Goal: Information Seeking & Learning: Learn about a topic

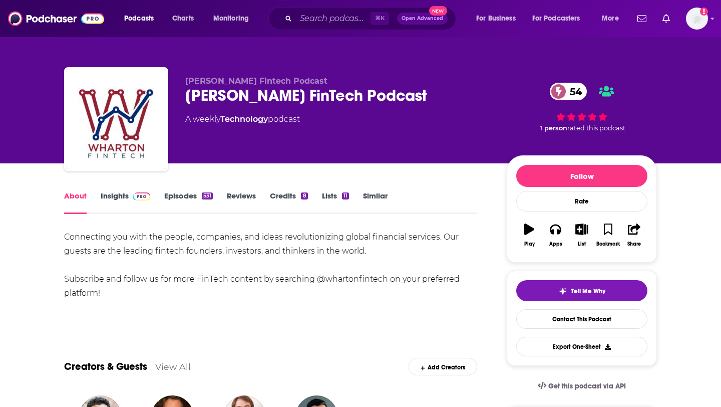
click at [285, 193] on link "Credits 8" at bounding box center [289, 202] width 38 height 23
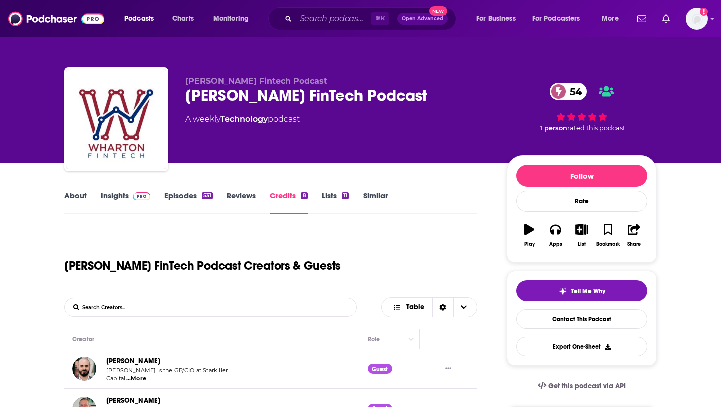
click at [72, 198] on link "About" at bounding box center [75, 202] width 23 height 23
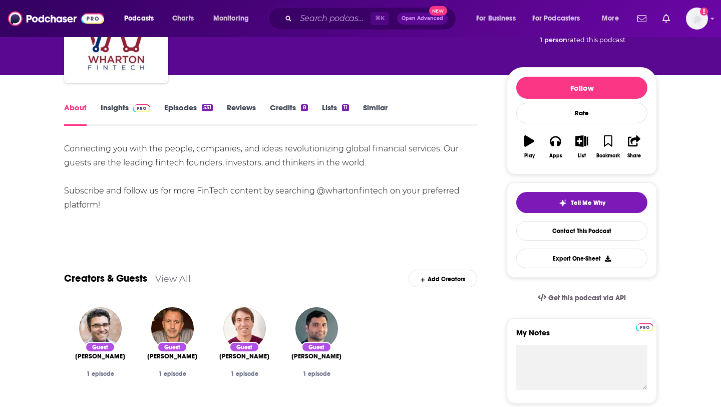
scroll to position [91, 0]
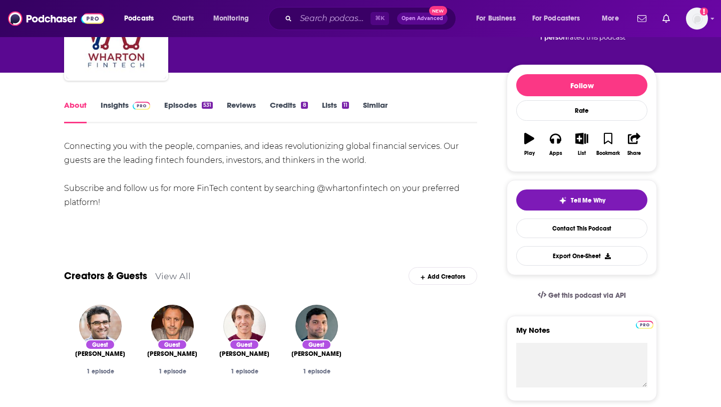
click at [118, 116] on link "Insights" at bounding box center [126, 111] width 50 height 23
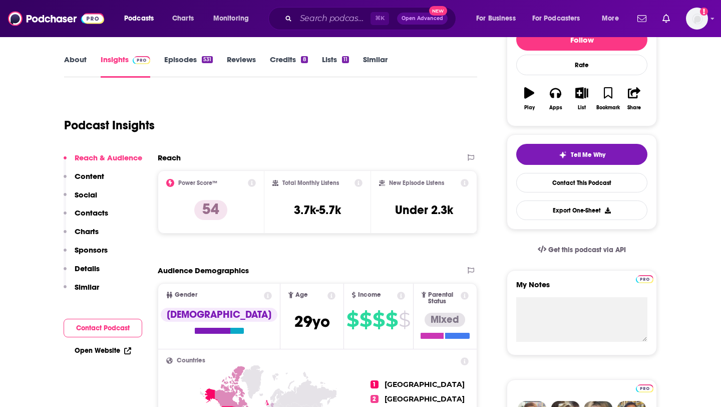
click at [92, 181] on button "Content" at bounding box center [84, 180] width 41 height 19
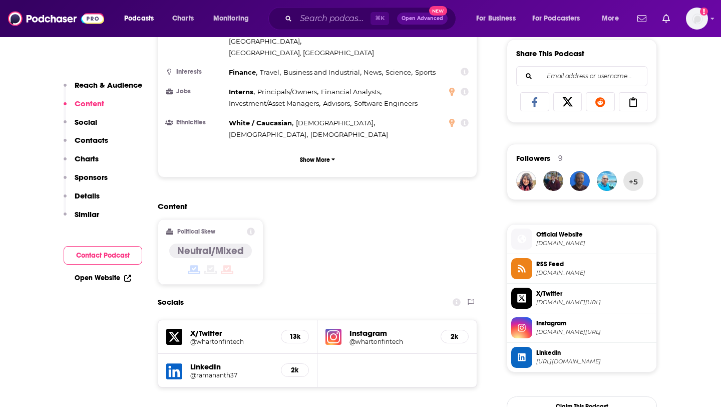
click at [85, 120] on p "Social" at bounding box center [86, 122] width 23 height 10
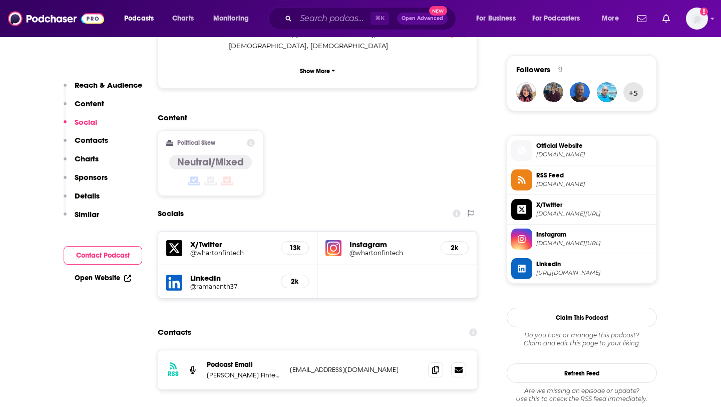
scroll to position [718, 0]
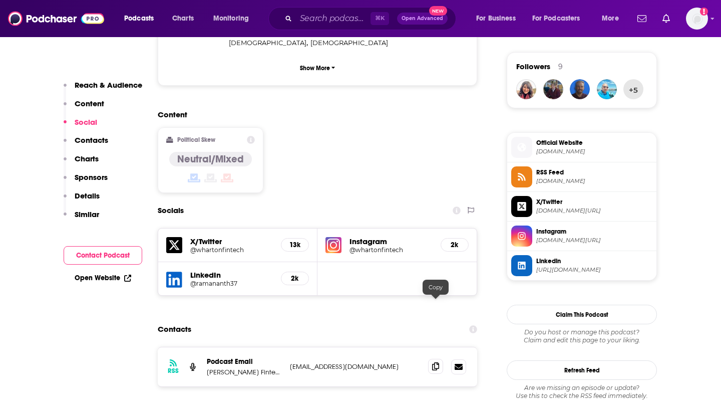
click at [439, 359] on span at bounding box center [435, 366] width 15 height 15
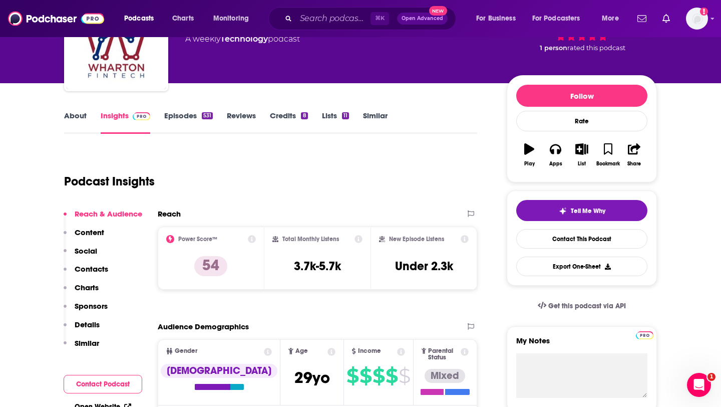
scroll to position [80, 0]
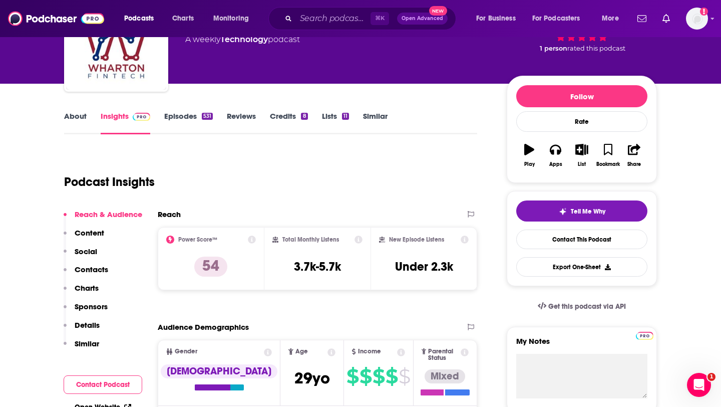
click at [179, 119] on link "Episodes 531" at bounding box center [188, 122] width 49 height 23
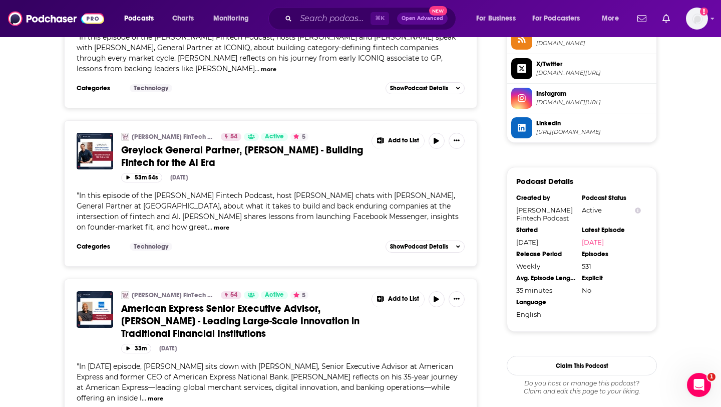
scroll to position [865, 0]
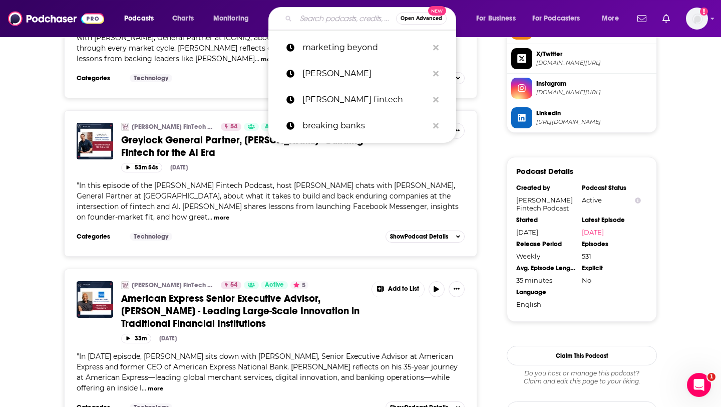
click at [314, 14] on input "Search podcasts, credits, & more..." at bounding box center [346, 19] width 100 height 16
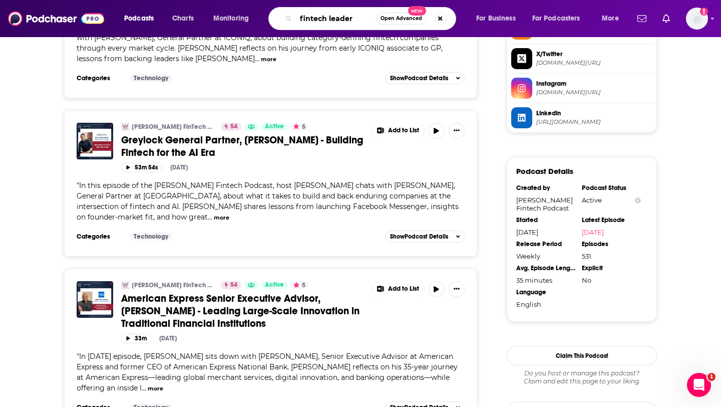
type input "fintech leaders"
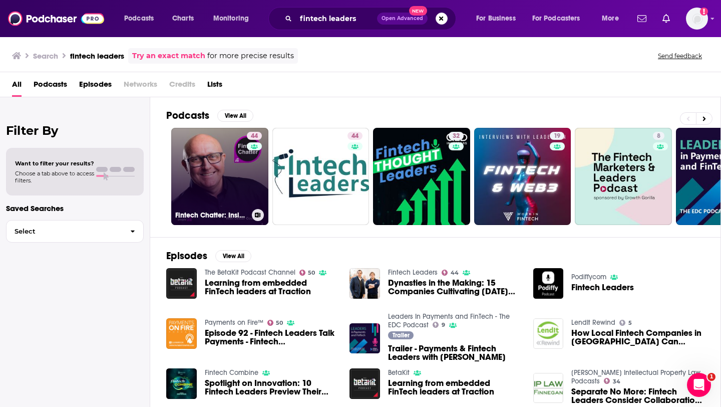
click at [235, 183] on link "44 Fintech Chatter: Insights From Fintech Leaders" at bounding box center [219, 176] width 97 height 97
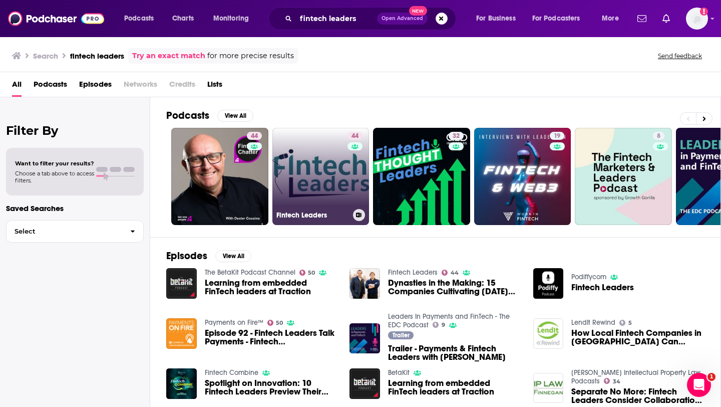
click at [320, 173] on link "44 Fintech Leaders" at bounding box center [320, 176] width 97 height 97
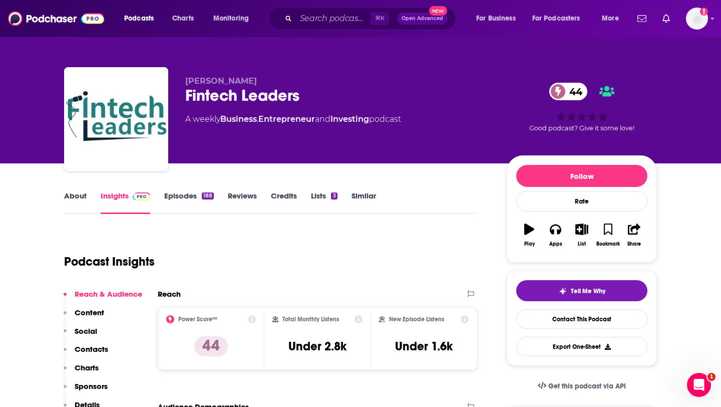
click at [179, 197] on link "Episodes 188" at bounding box center [189, 202] width 50 height 23
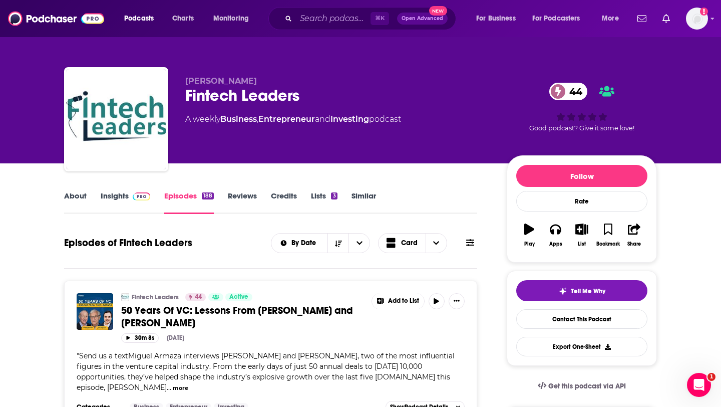
click at [80, 194] on link "About" at bounding box center [75, 202] width 23 height 23
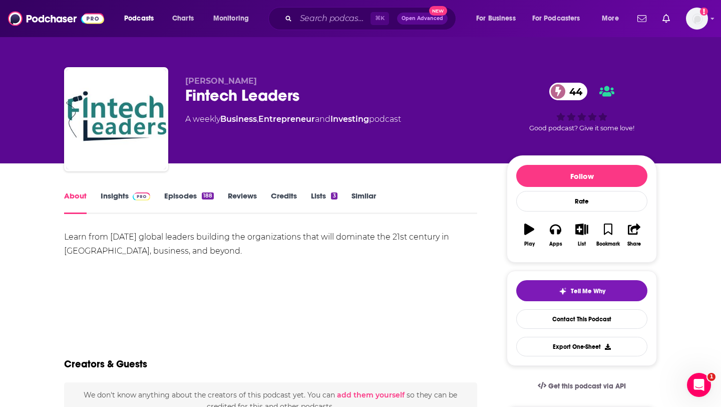
scroll to position [76, 0]
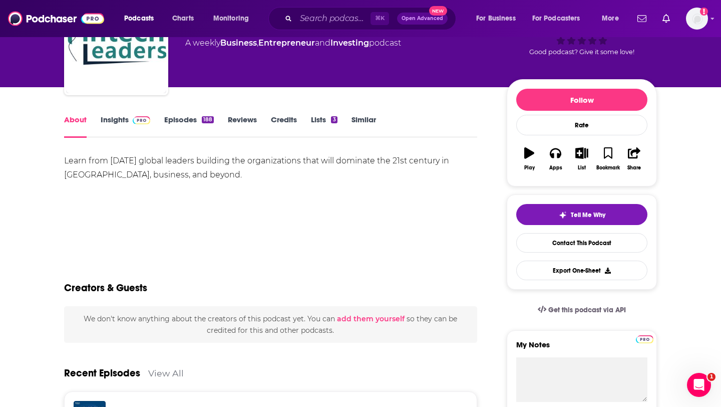
click at [82, 165] on div "Learn from today’s global leaders building the organizations that will dominate…" at bounding box center [270, 168] width 413 height 28
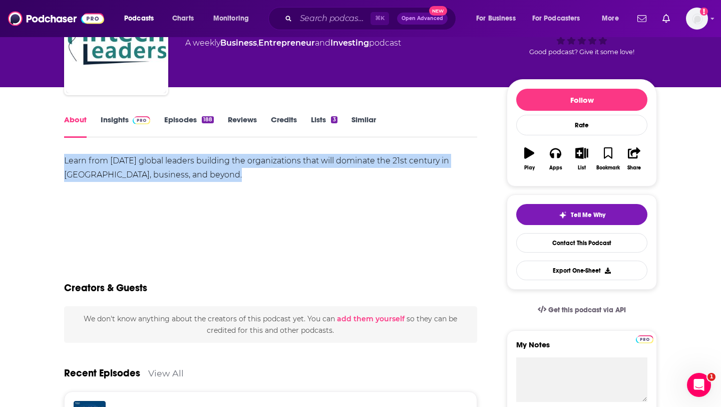
drag, startPoint x: 82, startPoint y: 165, endPoint x: 187, endPoint y: 182, distance: 106.0
click at [187, 182] on div "Learn from today’s global leaders building the organizations that will dominate…" at bounding box center [270, 189] width 413 height 70
copy div "Learn from today’s global leaders building the organizations that will dominate…"
click at [115, 127] on link "Insights" at bounding box center [126, 126] width 50 height 23
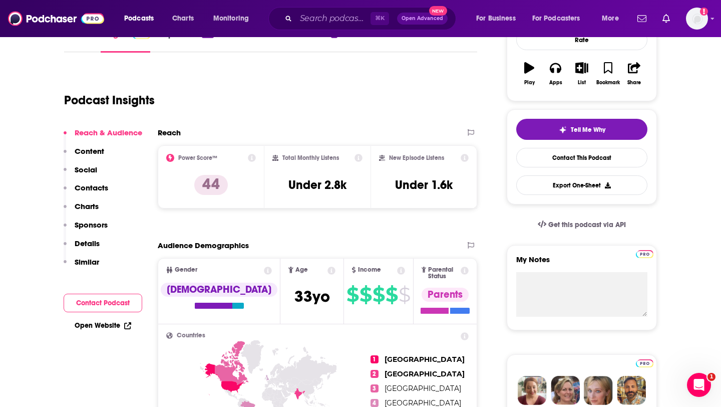
scroll to position [174, 0]
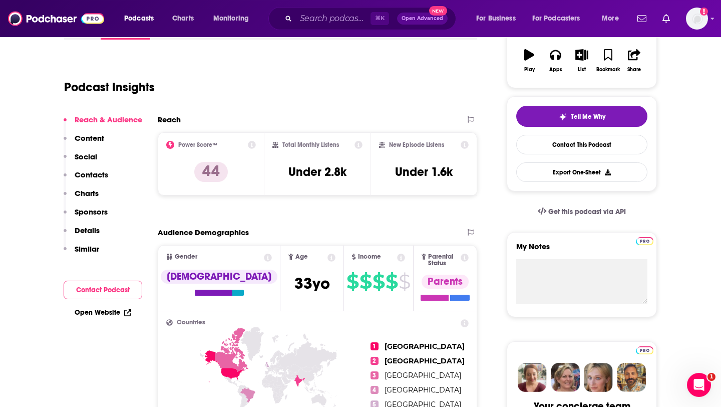
click at [94, 175] on p "Contacts" at bounding box center [92, 175] width 34 height 10
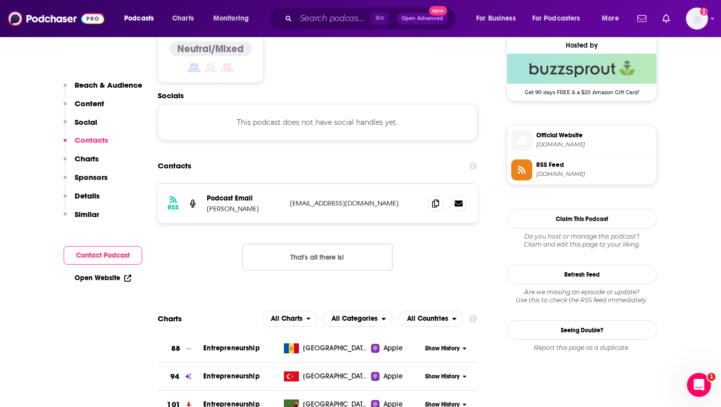
scroll to position [818, 0]
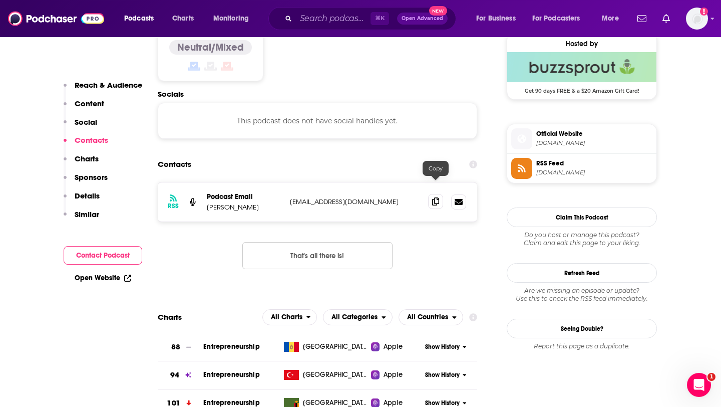
click at [437, 197] on icon at bounding box center [435, 201] width 7 height 8
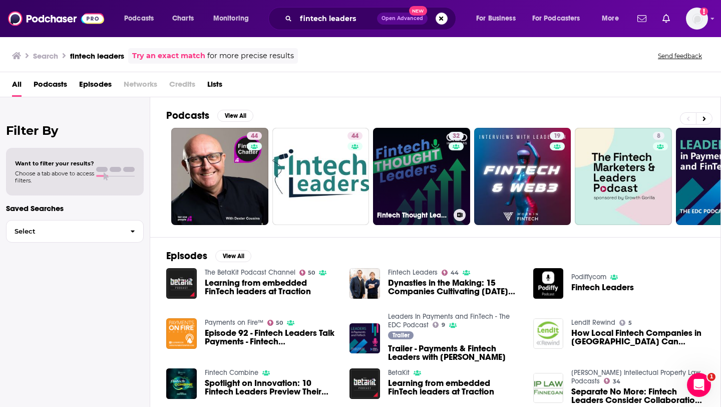
click at [408, 172] on link "32 Fintech Thought Leaders" at bounding box center [421, 176] width 97 height 97
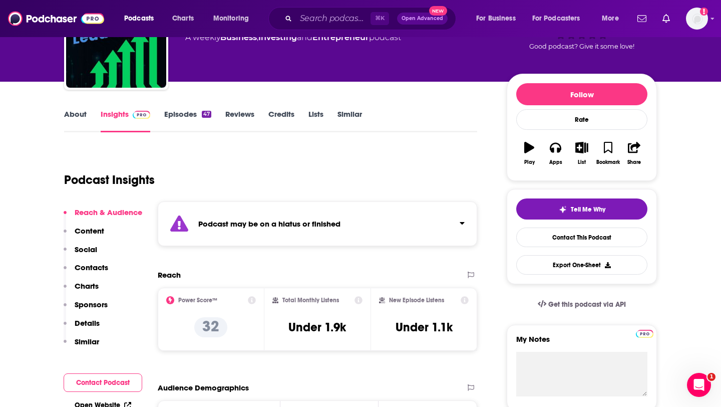
scroll to position [82, 0]
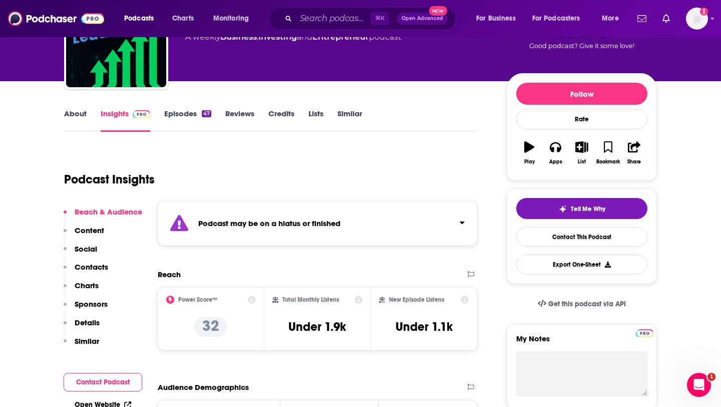
click at [179, 120] on link "Episodes 47" at bounding box center [187, 120] width 47 height 23
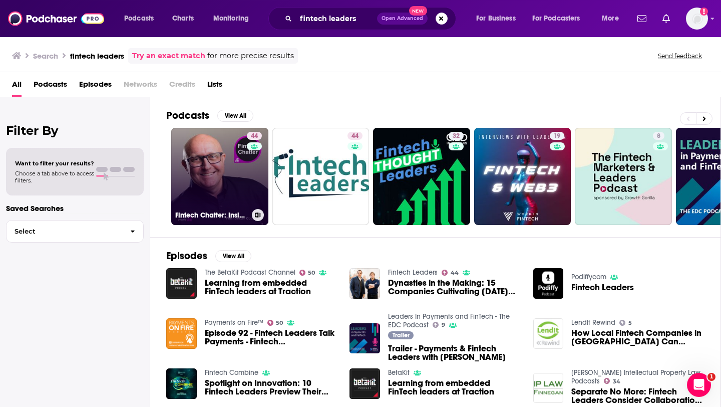
click at [237, 176] on link "44 Fintech Chatter: Insights From Fintech Leaders" at bounding box center [219, 176] width 97 height 97
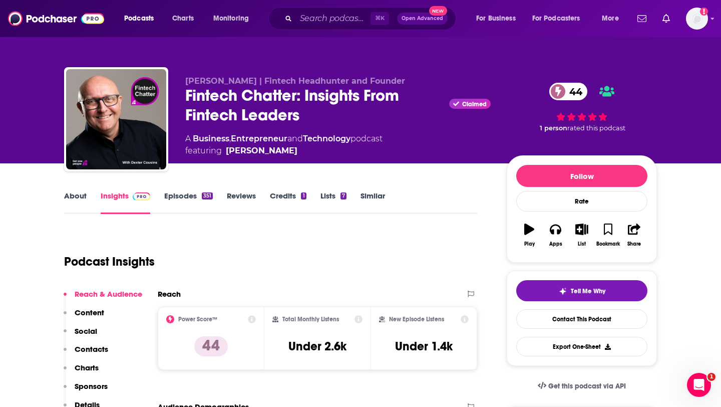
click at [191, 197] on link "Episodes 351" at bounding box center [188, 202] width 49 height 23
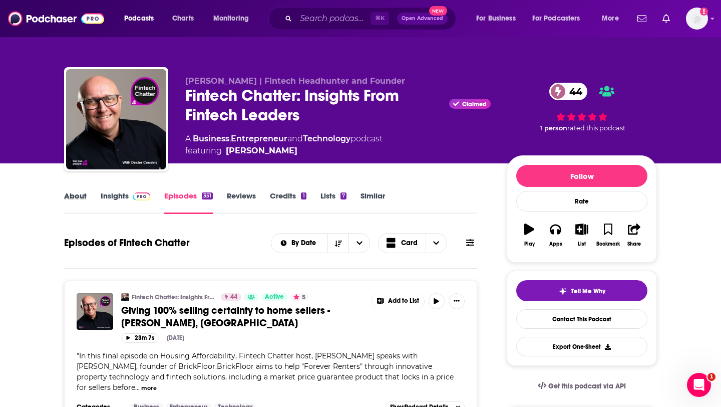
click at [87, 198] on div "About" at bounding box center [82, 202] width 37 height 23
click at [76, 195] on link "About" at bounding box center [75, 202] width 23 height 23
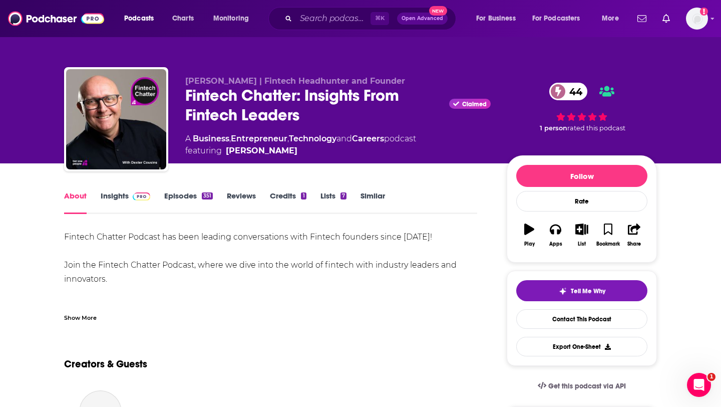
click at [79, 237] on div "Fintech Chatter Podcast has been leading conversations with Fintech founders si…" at bounding box center [270, 391] width 413 height 322
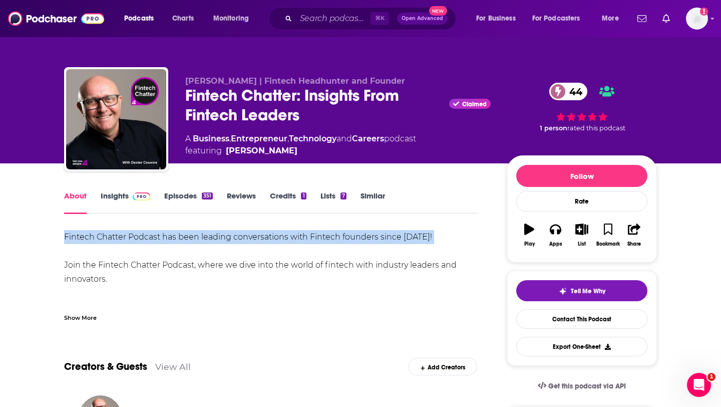
click at [79, 237] on div "Fintech Chatter Podcast has been leading conversations with Fintech founders si…" at bounding box center [270, 391] width 413 height 322
copy div "Fintech Chatter Podcast has been leading conversations with Fintech founders si…"
click at [119, 201] on link "Insights" at bounding box center [126, 202] width 50 height 23
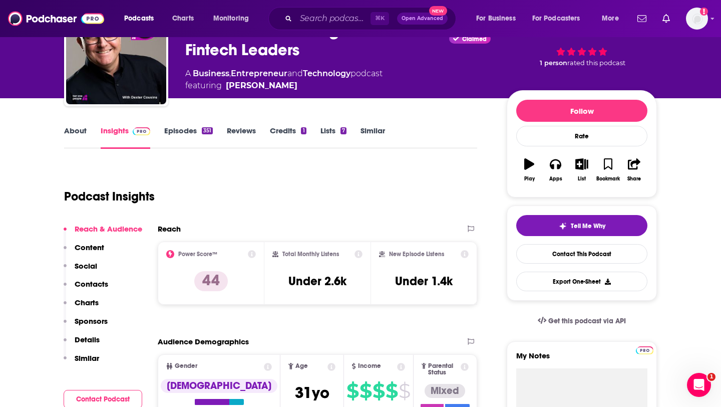
click at [97, 280] on p "Contacts" at bounding box center [92, 284] width 34 height 10
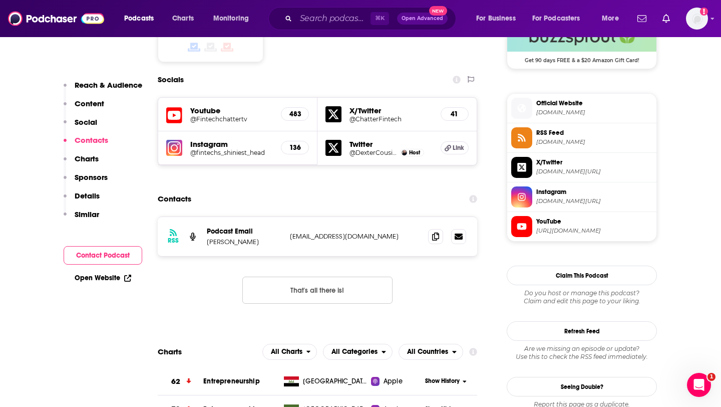
scroll to position [849, 0]
click at [432, 231] on icon at bounding box center [435, 235] width 7 height 8
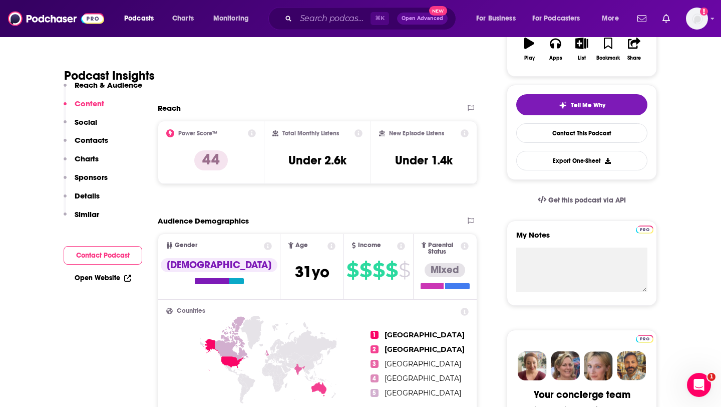
scroll to position [0, 0]
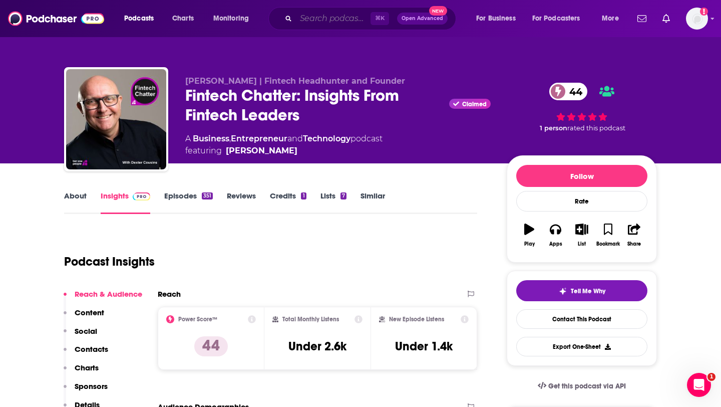
click at [309, 20] on input "Search podcasts, credits, & more..." at bounding box center [333, 19] width 75 height 16
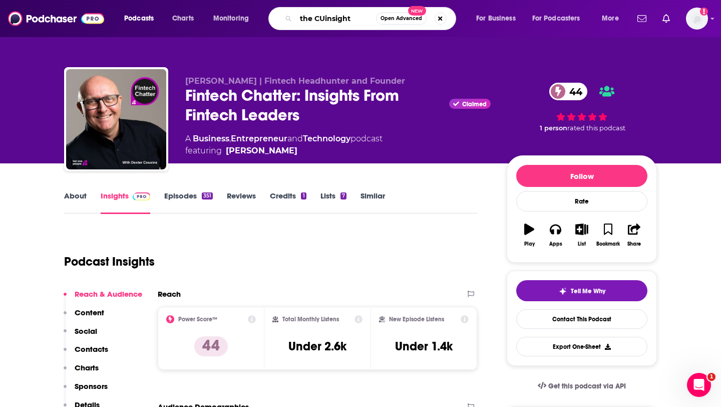
type input "the CUinsights"
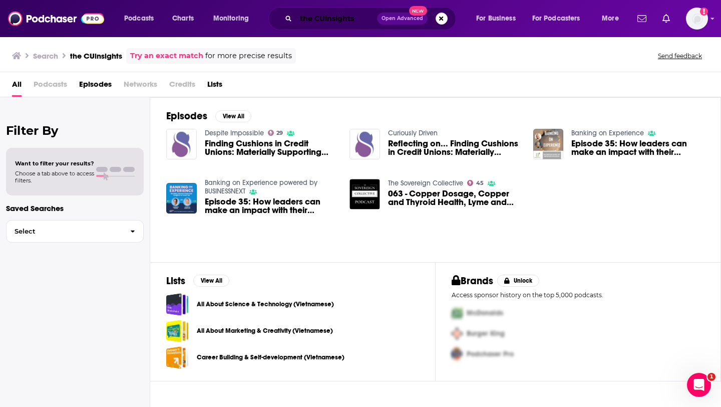
click at [361, 21] on input "the CUinsights" at bounding box center [336, 19] width 81 height 16
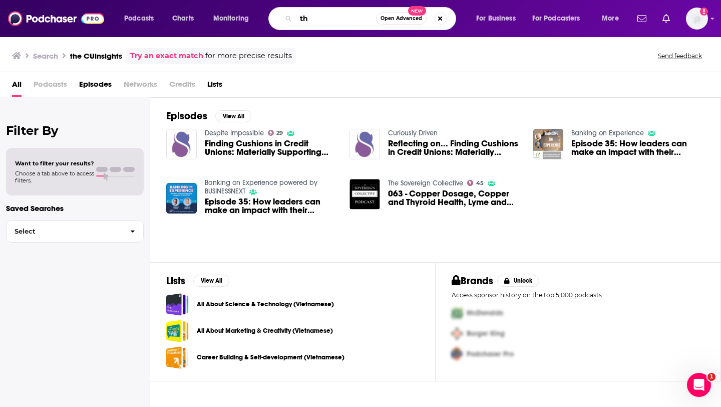
type input "t"
type input "The CUInsight Experience"
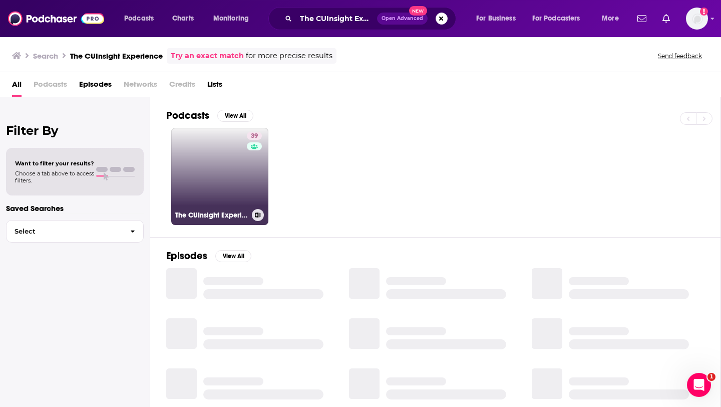
click at [232, 157] on link "39 The CUInsight Experience" at bounding box center [219, 176] width 97 height 97
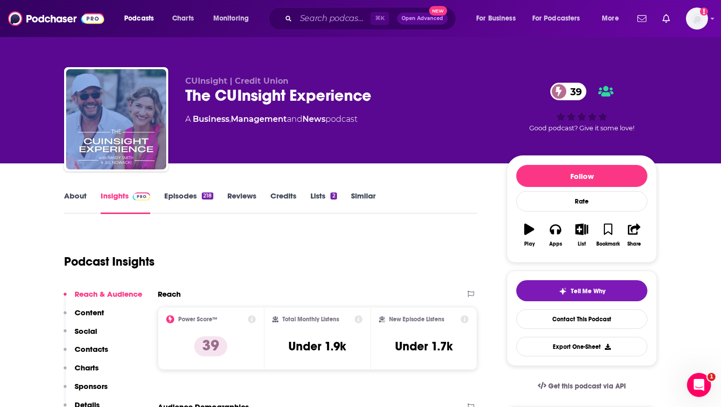
click at [73, 195] on link "About" at bounding box center [75, 202] width 23 height 23
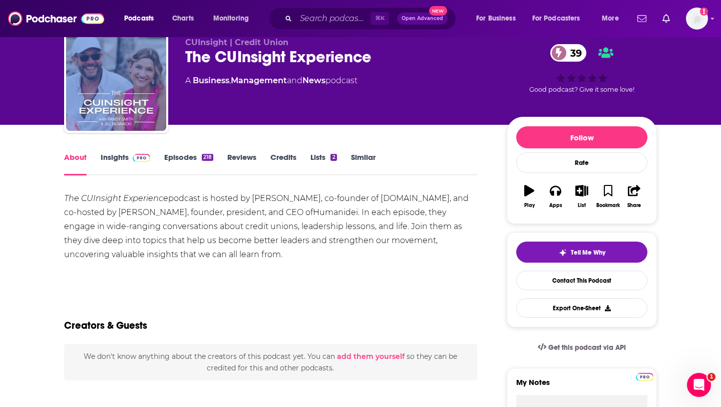
scroll to position [39, 0]
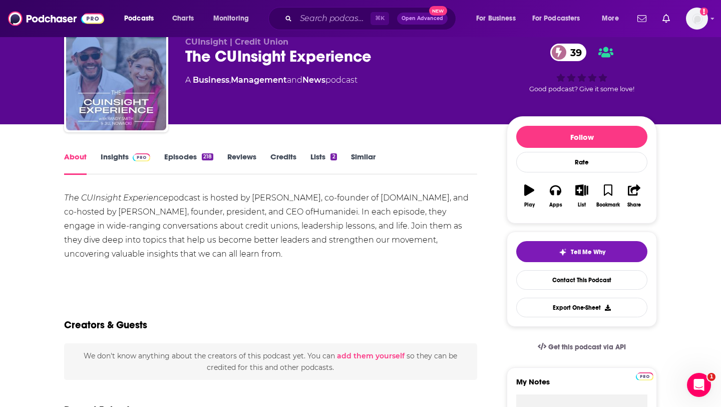
click at [177, 157] on link "Episodes 218" at bounding box center [188, 163] width 49 height 23
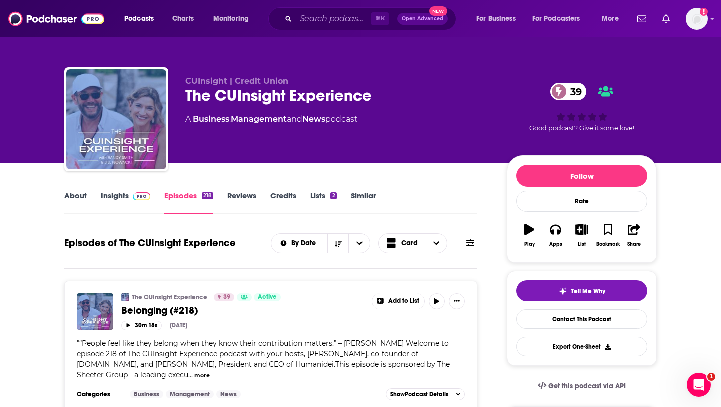
click at [71, 202] on link "About" at bounding box center [75, 202] width 23 height 23
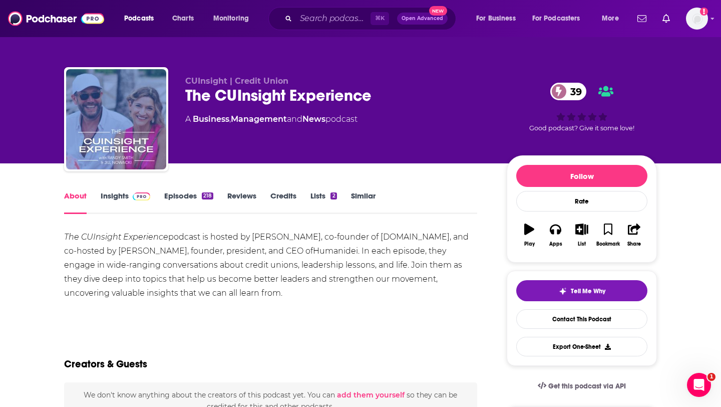
click at [72, 237] on em "The" at bounding box center [71, 237] width 15 height 10
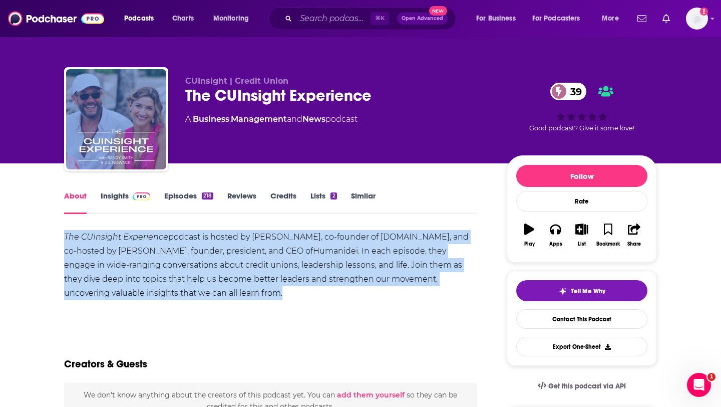
drag, startPoint x: 72, startPoint y: 237, endPoint x: 234, endPoint y: 297, distance: 173.2
click at [234, 297] on div "The CUInsight Experience podcast is hosted by Randy Smith, co-founder of CUInsi…" at bounding box center [270, 265] width 413 height 70
copy div "The CUInsight Experience podcast is hosted by Randy Smith, co-founder of CUInsi…"
click at [163, 291] on div "The CUInsight Experience podcast is hosted by Randy Smith, co-founder of CUInsi…" at bounding box center [270, 265] width 413 height 70
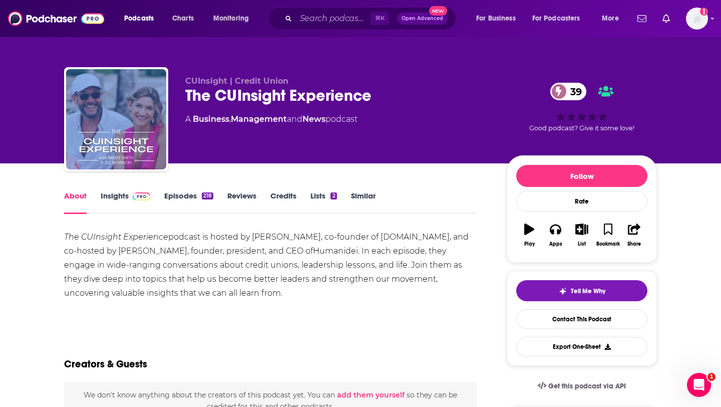
click at [118, 202] on link "Insights" at bounding box center [126, 202] width 50 height 23
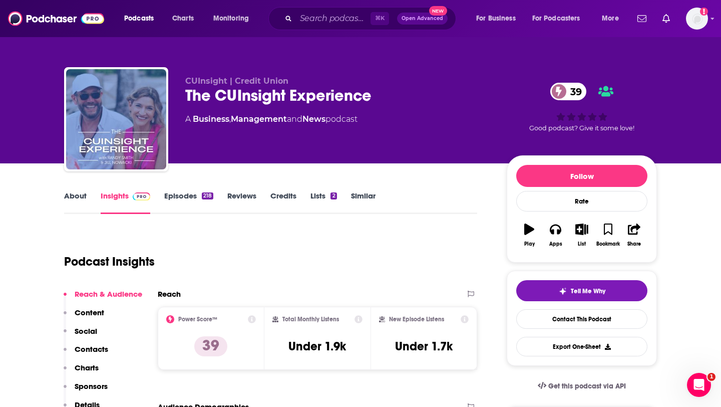
click at [91, 351] on p "Contacts" at bounding box center [92, 349] width 34 height 10
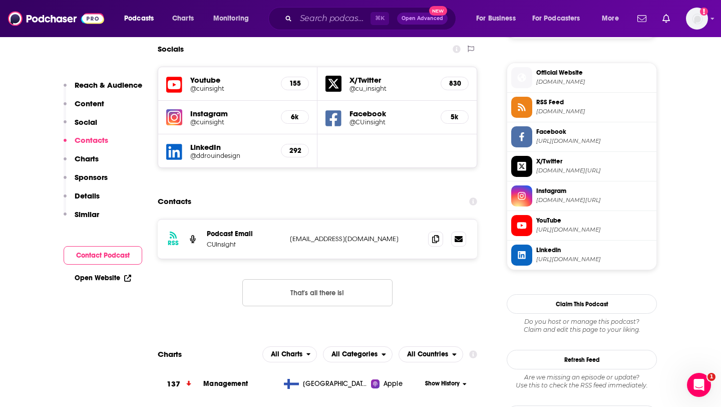
scroll to position [881, 0]
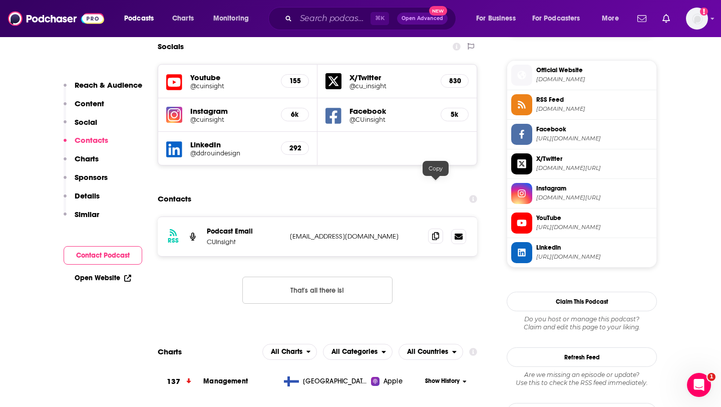
click at [439, 232] on icon at bounding box center [435, 236] width 7 height 8
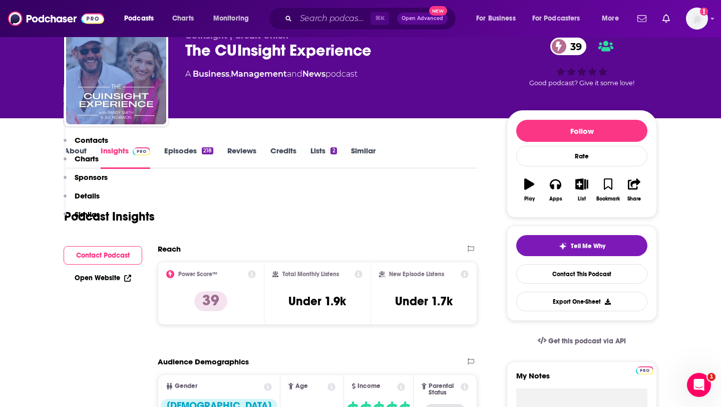
scroll to position [0, 0]
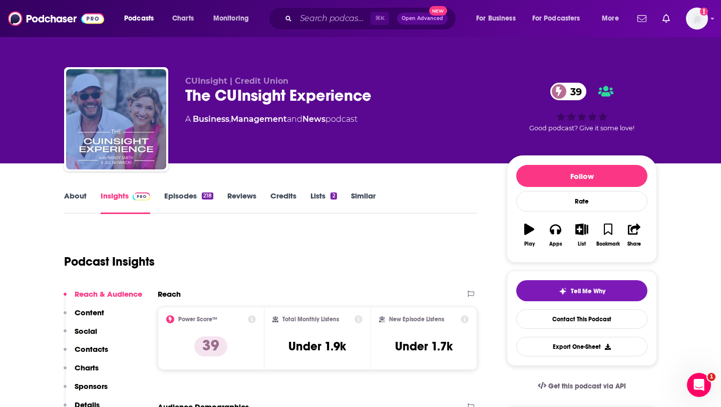
click at [187, 190] on div "About Insights Episodes 218 Reviews Credits Lists 2 Similar" at bounding box center [270, 201] width 413 height 25
click at [184, 198] on link "Episodes 218" at bounding box center [188, 202] width 49 height 23
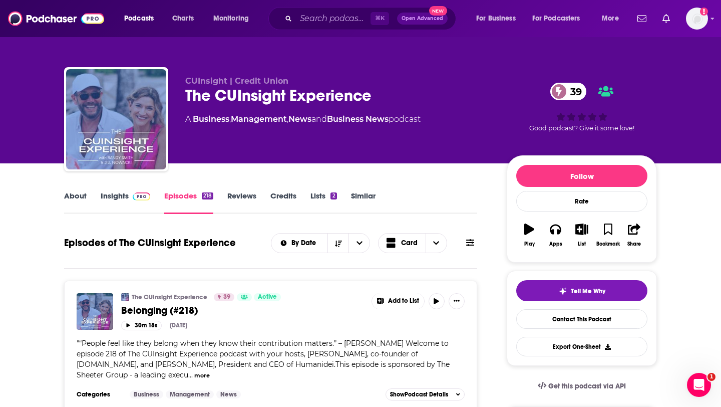
scroll to position [9, 0]
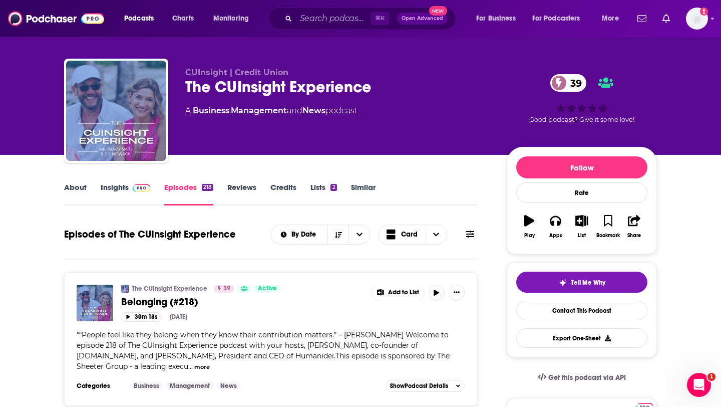
click at [308, 29] on div "⌘ K Open Advanced New" at bounding box center [362, 18] width 188 height 23
click at [312, 26] on input "Search podcasts, credits, & more..." at bounding box center [333, 19] width 75 height 16
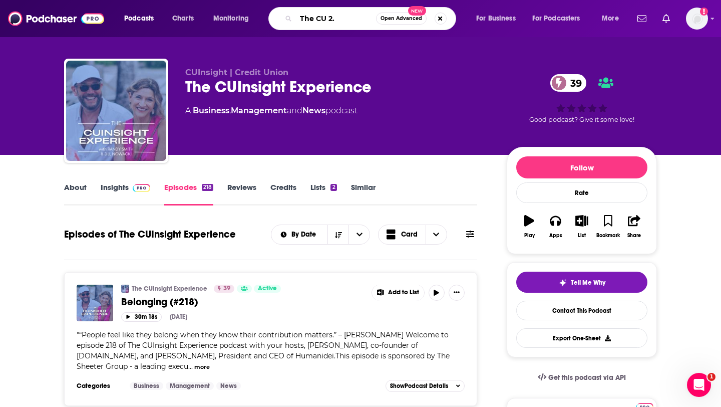
type input "The CU 2.0"
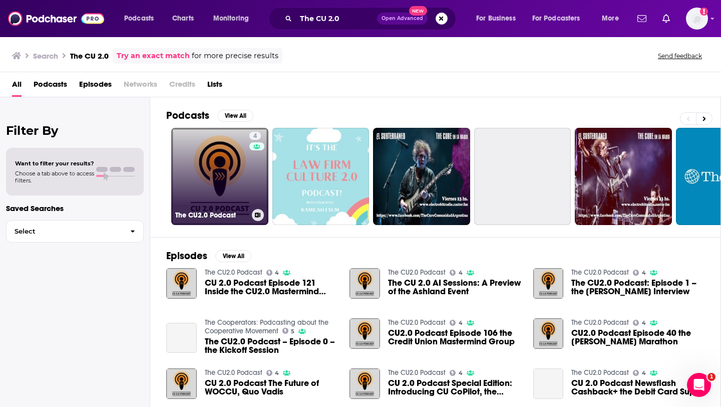
click at [207, 171] on link "4 The CU2.0 Podcast" at bounding box center [219, 176] width 97 height 97
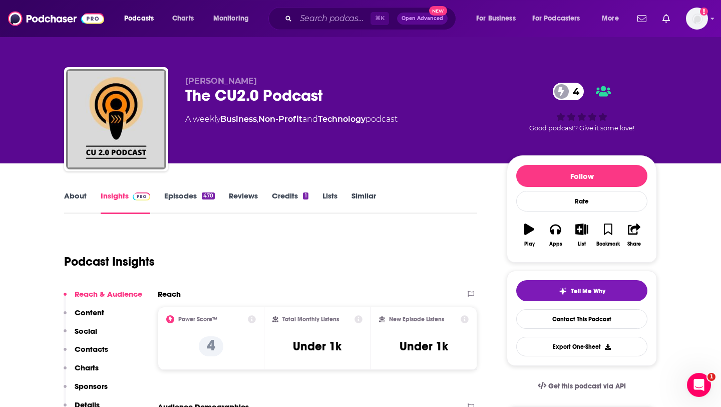
click at [190, 194] on link "Episodes 470" at bounding box center [189, 202] width 51 height 23
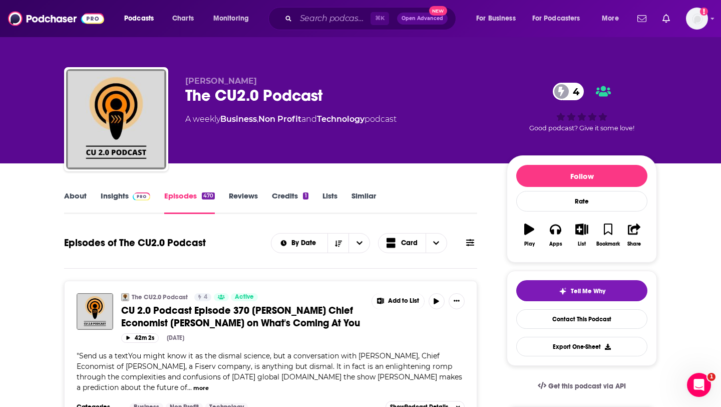
click at [69, 191] on link "About" at bounding box center [75, 202] width 23 height 23
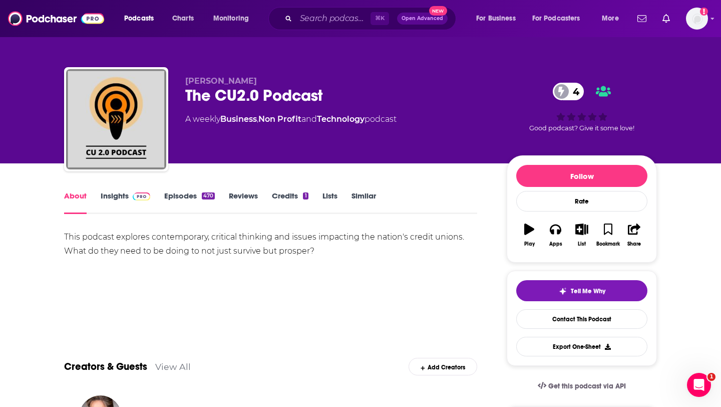
click at [187, 193] on link "Episodes 470" at bounding box center [189, 202] width 51 height 23
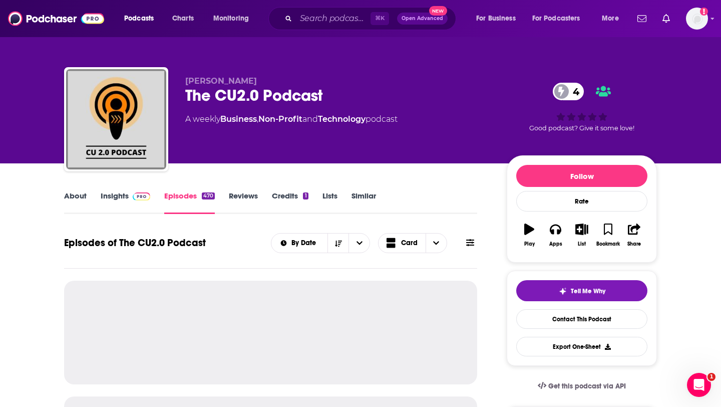
scroll to position [60, 0]
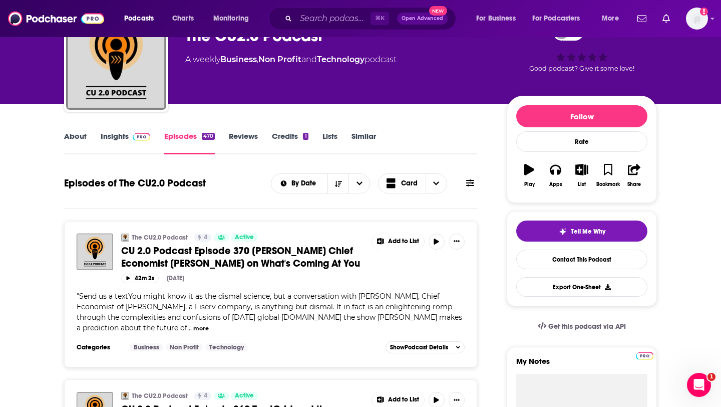
click at [79, 136] on link "About" at bounding box center [75, 142] width 23 height 23
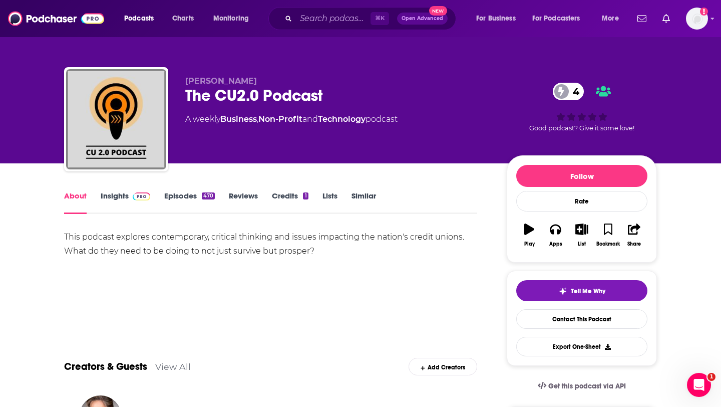
click at [76, 236] on div "This podcast explores contemporary, critical thinking and issues impacting the …" at bounding box center [270, 244] width 413 height 28
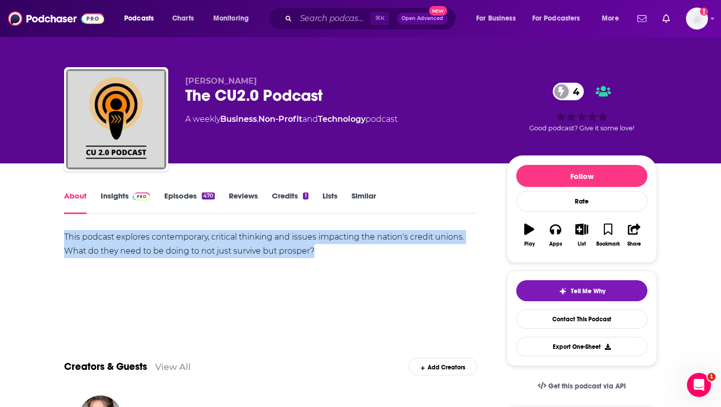
drag, startPoint x: 76, startPoint y: 236, endPoint x: 327, endPoint y: 245, distance: 251.5
click at [327, 245] on div "This podcast explores contemporary, critical thinking and issues impacting the …" at bounding box center [270, 244] width 413 height 28
copy div "This podcast explores contemporary, critical thinking and issues impacting the …"
click at [110, 198] on link "Insights" at bounding box center [126, 202] width 50 height 23
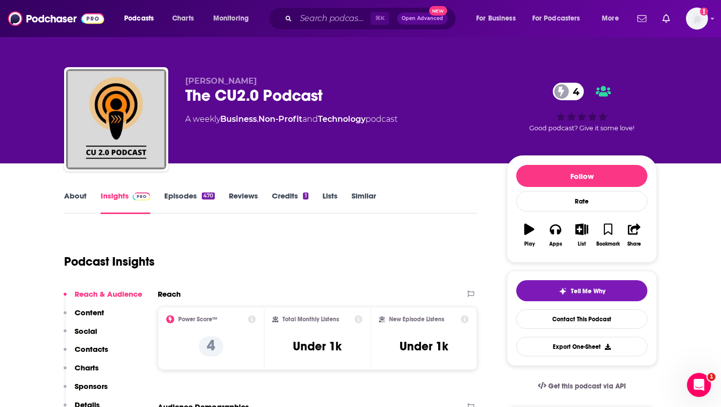
click at [95, 351] on p "Contacts" at bounding box center [92, 349] width 34 height 10
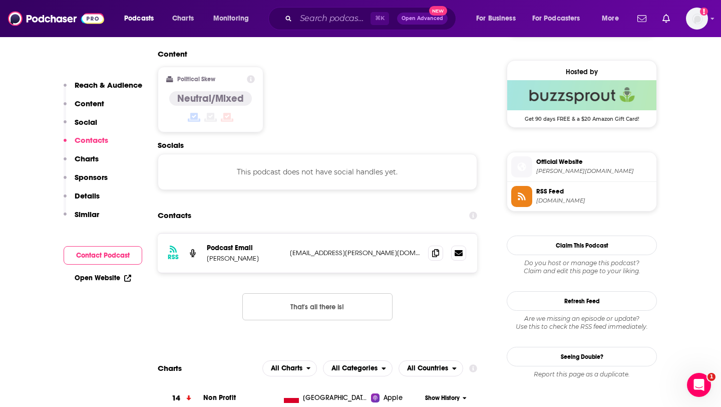
scroll to position [795, 0]
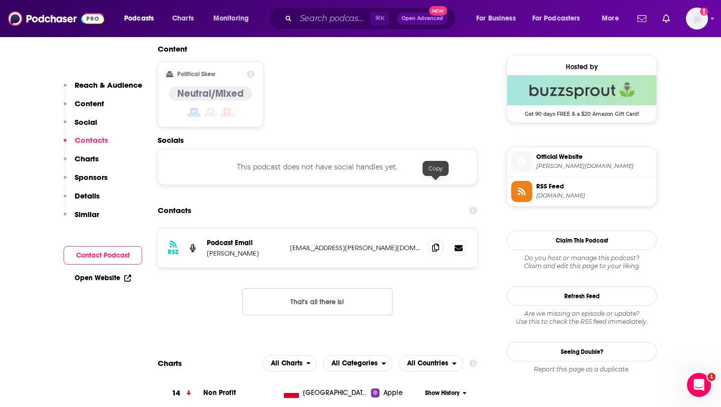
click at [433, 240] on span at bounding box center [435, 247] width 15 height 15
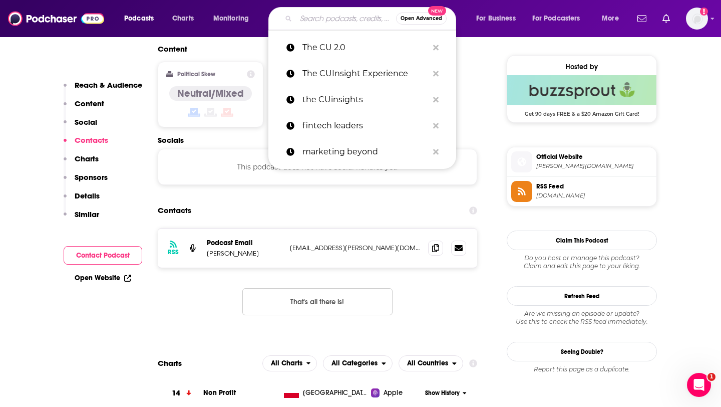
click at [308, 21] on input "Search podcasts, credits, & more..." at bounding box center [346, 19] width 100 height 16
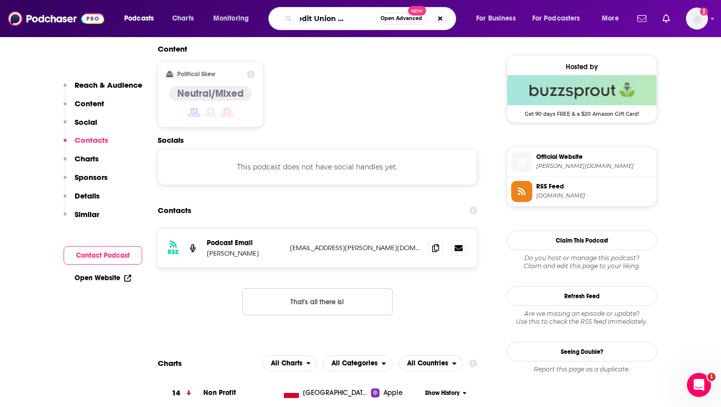
scroll to position [0, 34]
type input "The Credit Union Leadership"
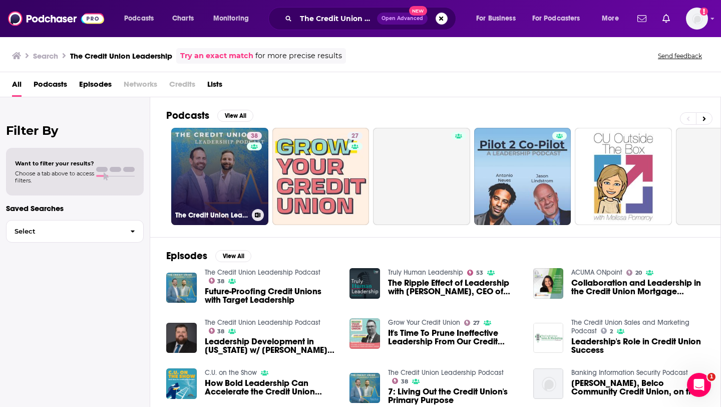
click at [226, 157] on link "38 The Credit Union Leadership Podcast" at bounding box center [219, 176] width 97 height 97
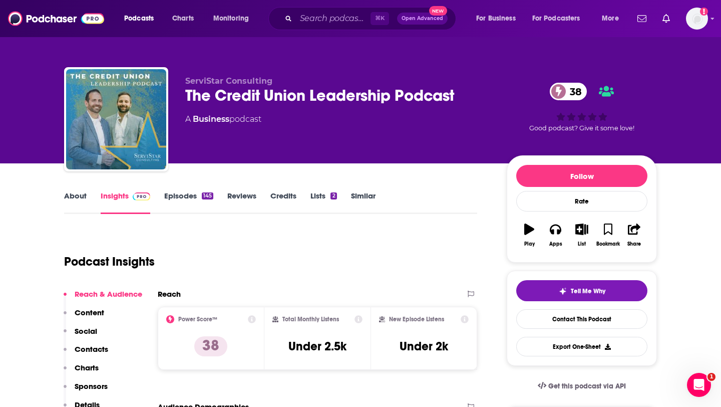
click at [184, 200] on link "Episodes 145" at bounding box center [188, 202] width 49 height 23
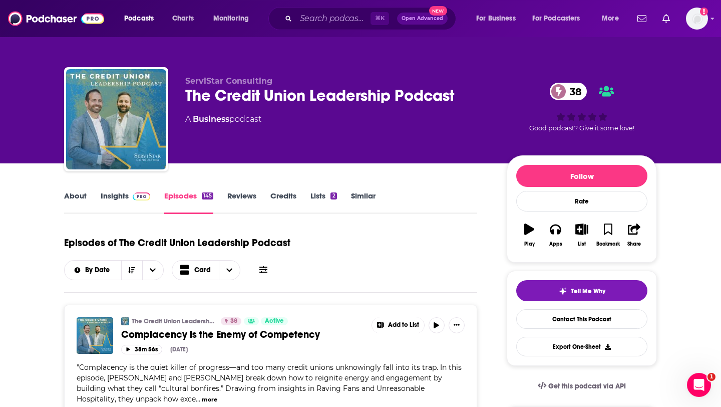
click at [80, 195] on link "About" at bounding box center [75, 202] width 23 height 23
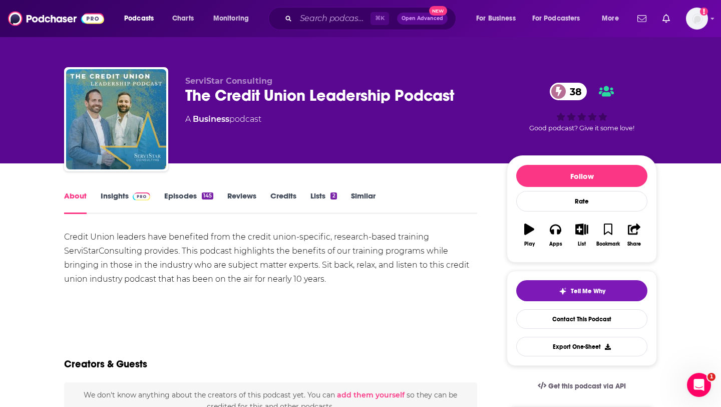
click at [71, 241] on div "Credit Union leaders have benefited from the credit union-specific, research-ba…" at bounding box center [270, 258] width 413 height 56
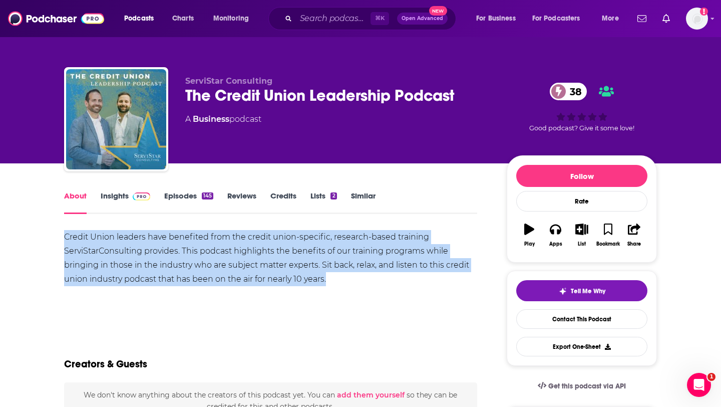
drag, startPoint x: 71, startPoint y: 241, endPoint x: 329, endPoint y: 276, distance: 260.7
click at [329, 276] on div "Credit Union leaders have benefited from the credit union-specific, research-ba…" at bounding box center [270, 258] width 413 height 56
copy div "Credit Union leaders have benefited from the credit union-specific, research-ba…"
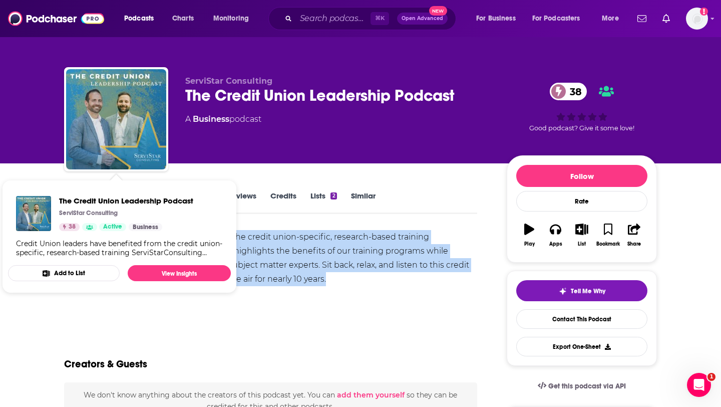
click at [332, 240] on div "Credit Union leaders have benefited from the credit union-specific, research-ba…" at bounding box center [270, 258] width 413 height 56
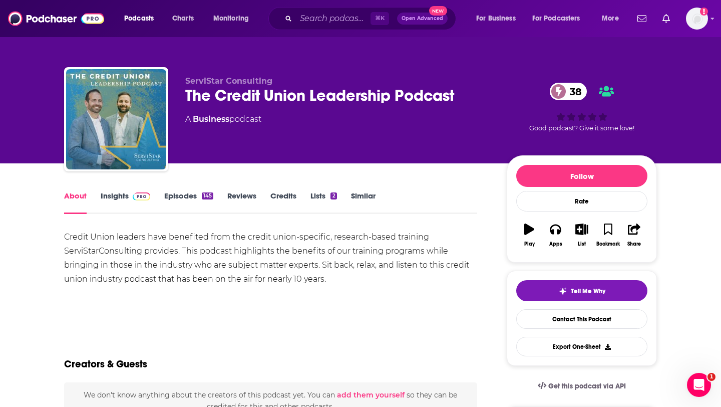
click at [122, 197] on link "Insights" at bounding box center [126, 202] width 50 height 23
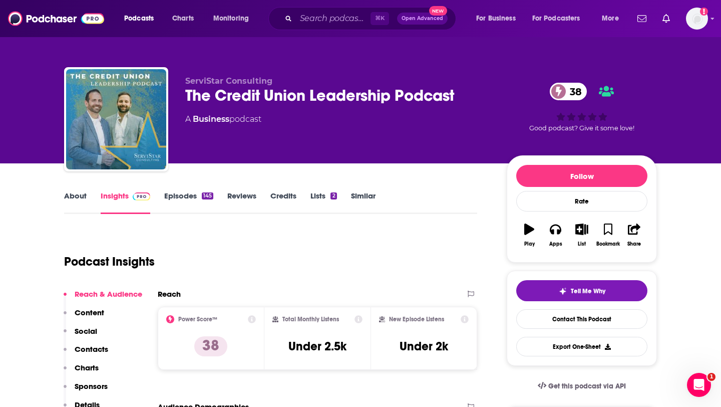
click at [74, 198] on link "About" at bounding box center [75, 202] width 23 height 23
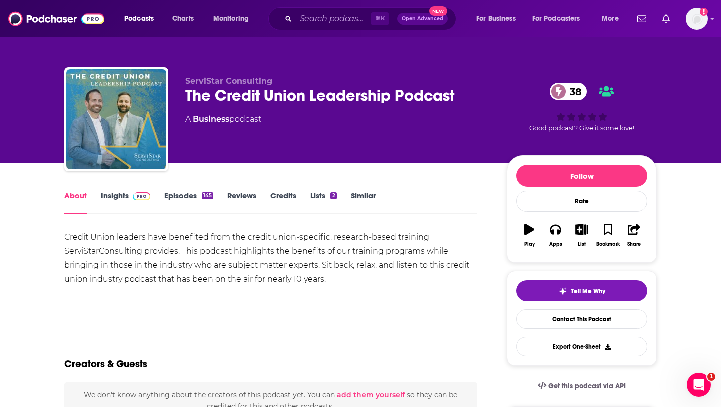
click at [116, 195] on link "Insights" at bounding box center [126, 202] width 50 height 23
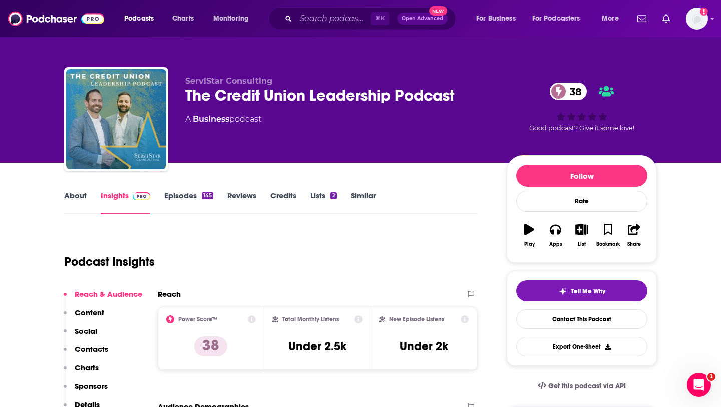
click at [99, 345] on p "Contacts" at bounding box center [92, 349] width 34 height 10
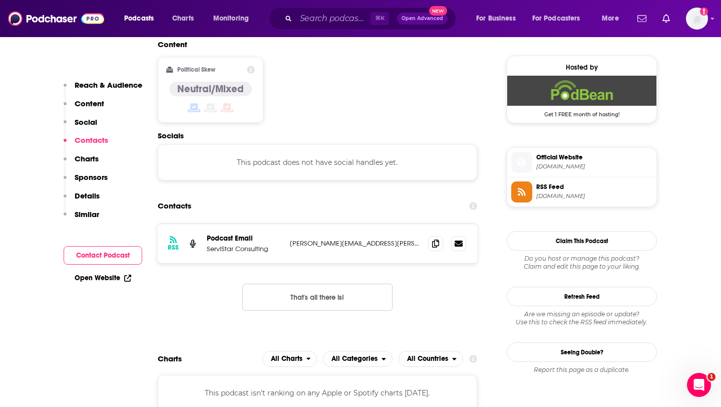
scroll to position [795, 0]
click at [435, 238] on icon at bounding box center [435, 242] width 7 height 8
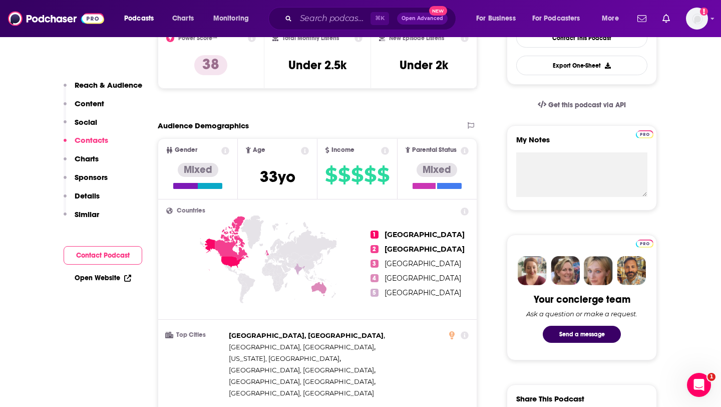
scroll to position [0, 0]
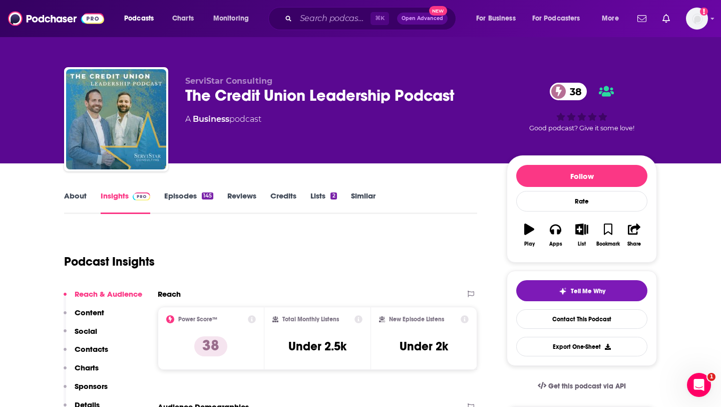
click at [186, 204] on link "Episodes 145" at bounding box center [188, 202] width 49 height 23
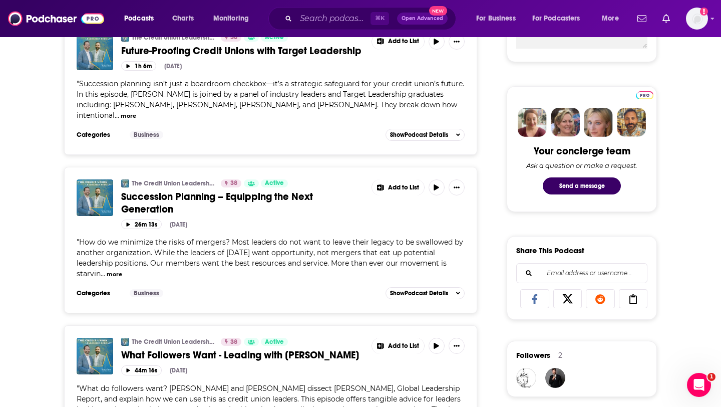
scroll to position [433, 0]
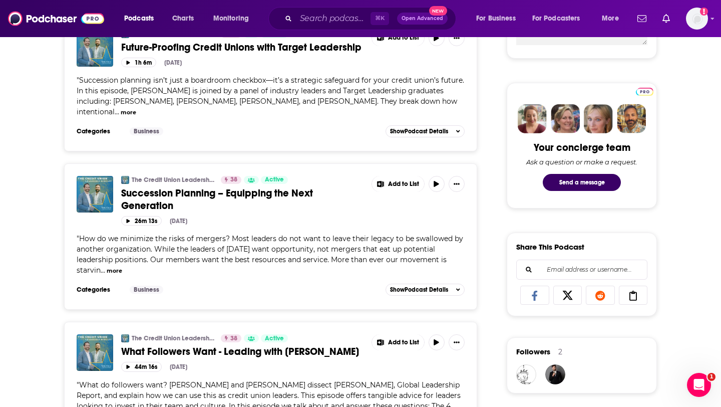
click at [115, 274] on button "more" at bounding box center [115, 270] width 16 height 9
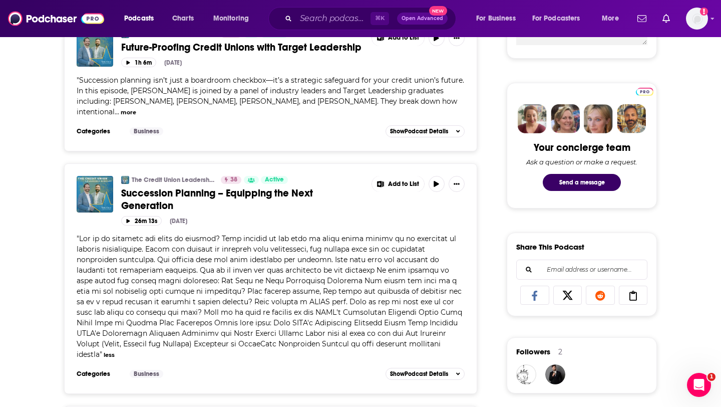
scroll to position [626, 0]
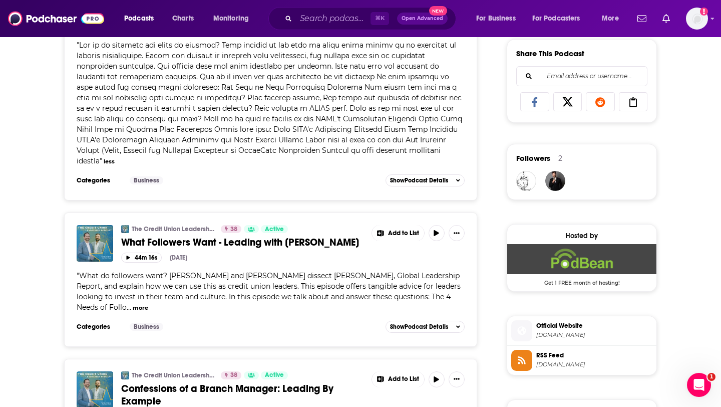
click at [148, 303] on button "more" at bounding box center [141, 307] width 16 height 9
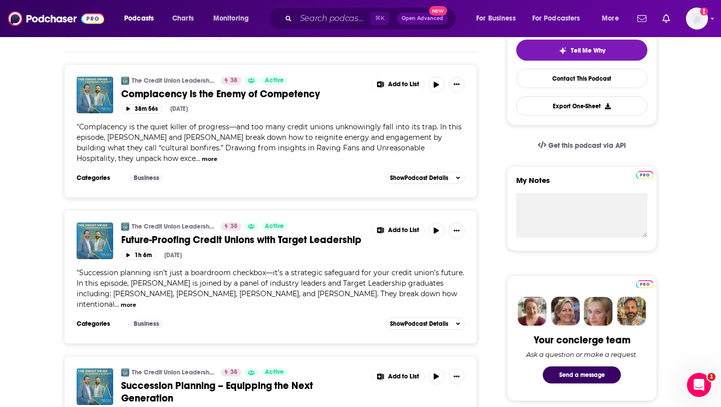
scroll to position [0, 0]
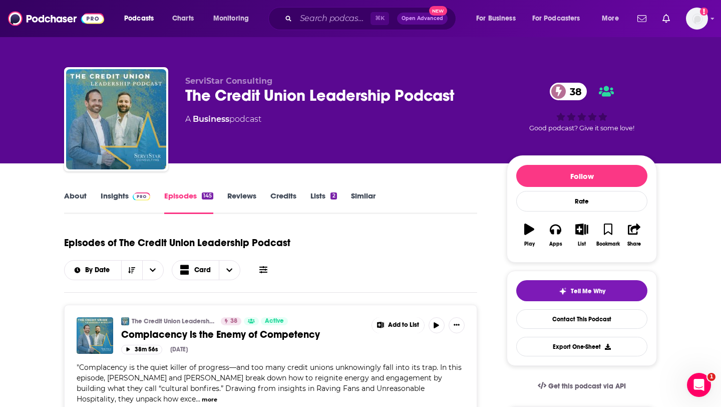
click at [80, 191] on link "About" at bounding box center [75, 202] width 23 height 23
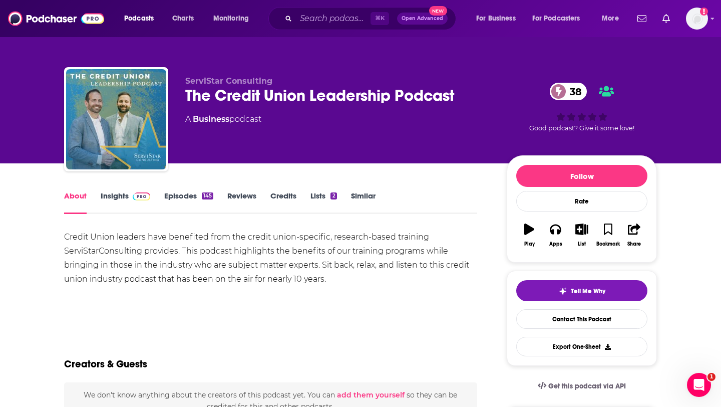
click at [178, 194] on link "Episodes 145" at bounding box center [188, 202] width 49 height 23
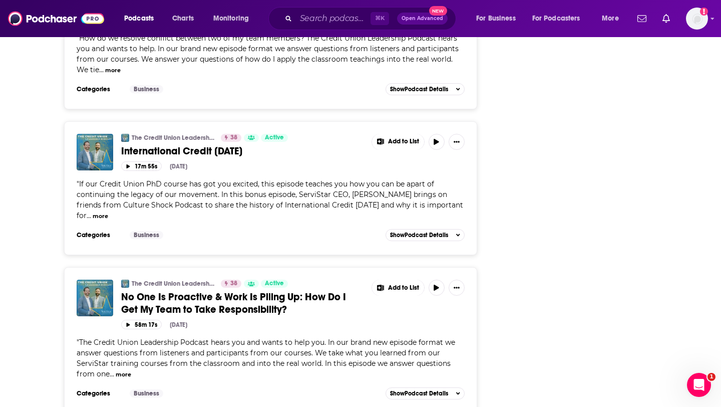
scroll to position [3679, 0]
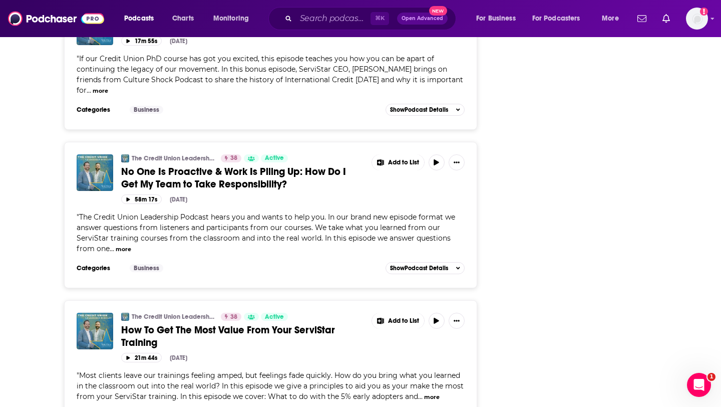
click at [121, 245] on button "more" at bounding box center [124, 249] width 16 height 9
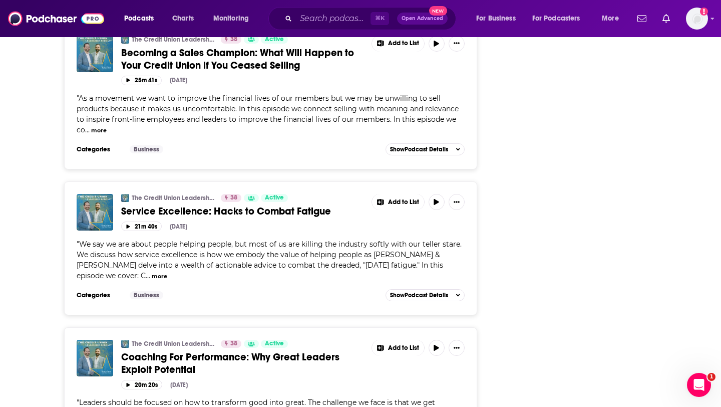
scroll to position [6963, 0]
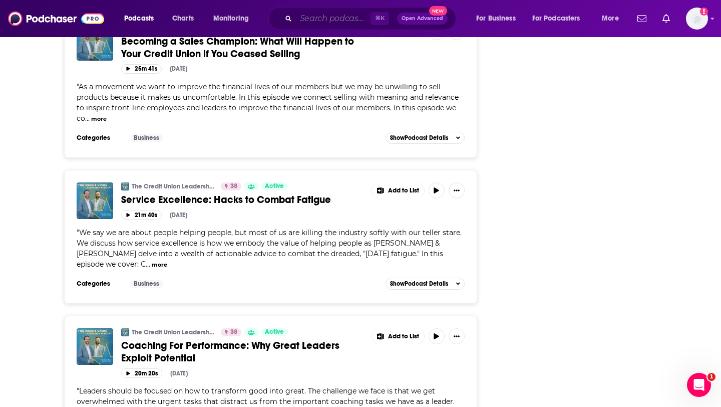
click at [314, 24] on input "Search podcasts, credits, & more..." at bounding box center [333, 19] width 75 height 16
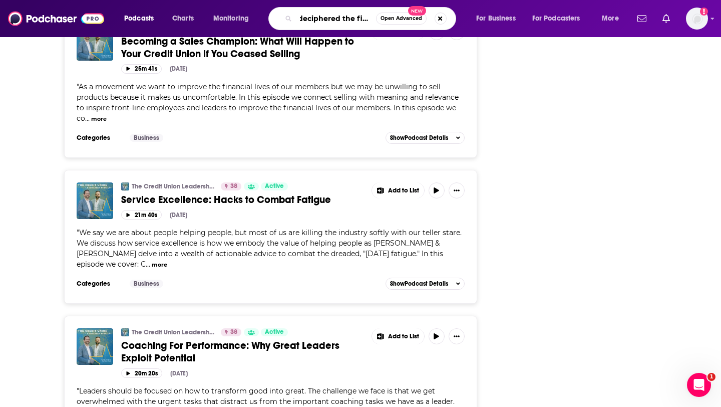
scroll to position [0, 1]
type input "deciphered the fintech"
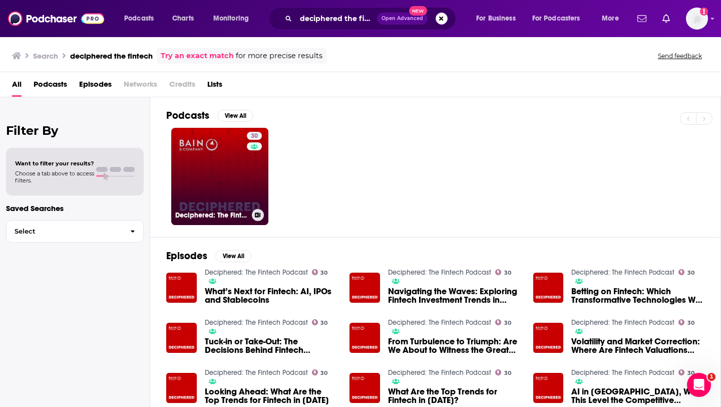
click at [232, 185] on link "30 Deciphered: The Fintech Podcast" at bounding box center [219, 176] width 97 height 97
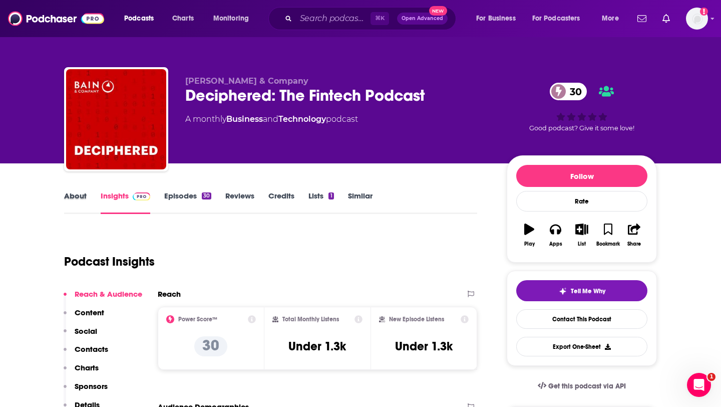
click at [88, 198] on div "About" at bounding box center [82, 202] width 37 height 23
click at [77, 197] on link "About" at bounding box center [75, 202] width 23 height 23
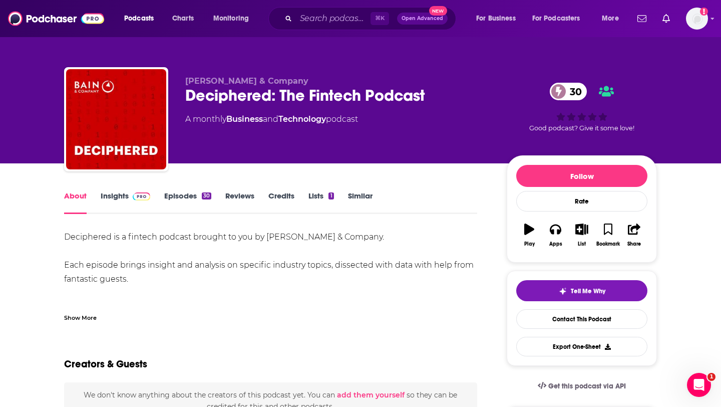
click at [186, 198] on link "Episodes 30" at bounding box center [187, 202] width 47 height 23
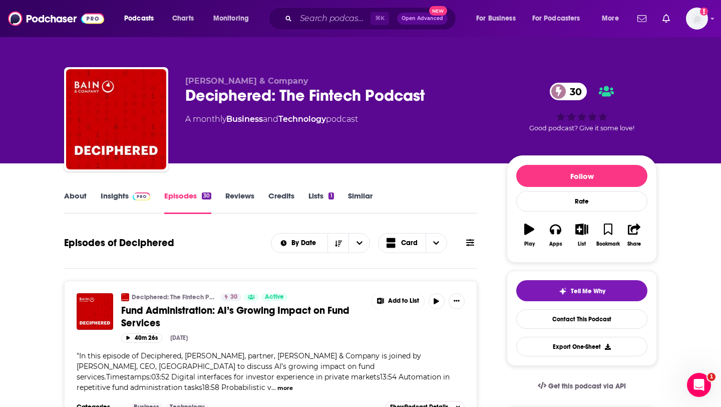
click at [255, 137] on div "Bain & Company Deciphered: The Fintech Podcast 30 A monthly Business and Techno…" at bounding box center [337, 116] width 305 height 80
click at [71, 193] on link "About" at bounding box center [75, 202] width 23 height 23
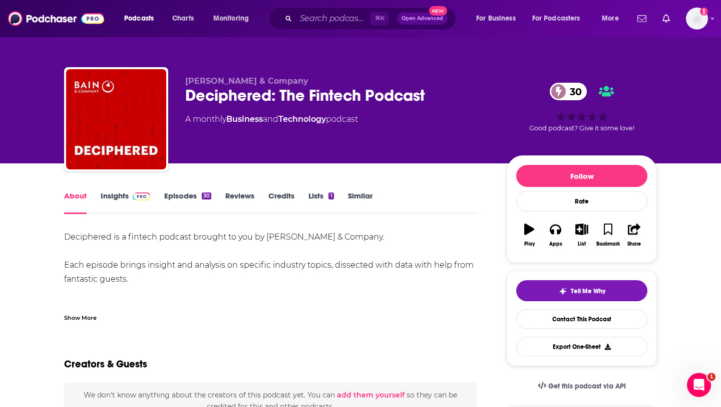
click at [94, 238] on div "Deciphered is a fintech podcast brought to you by Bain & Company. Each episode …" at bounding box center [270, 279] width 413 height 98
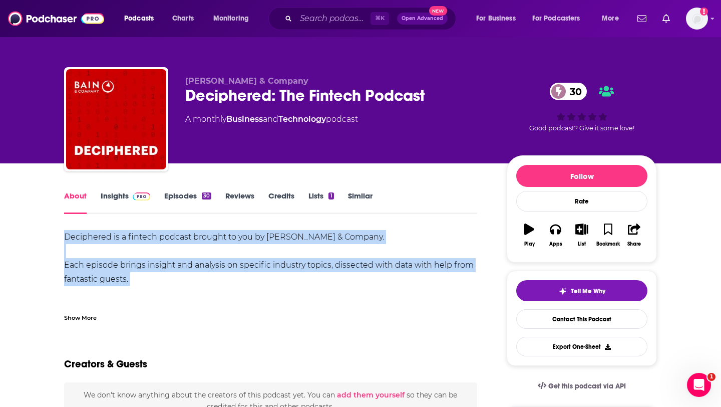
drag, startPoint x: 94, startPoint y: 238, endPoint x: 133, endPoint y: 277, distance: 55.6
click at [133, 277] on div "Deciphered is a fintech podcast brought to you by Bain & Company. Each episode …" at bounding box center [270, 279] width 413 height 98
copy div "Deciphered is a fintech podcast brought to you by Bain & Company. Each episode …"
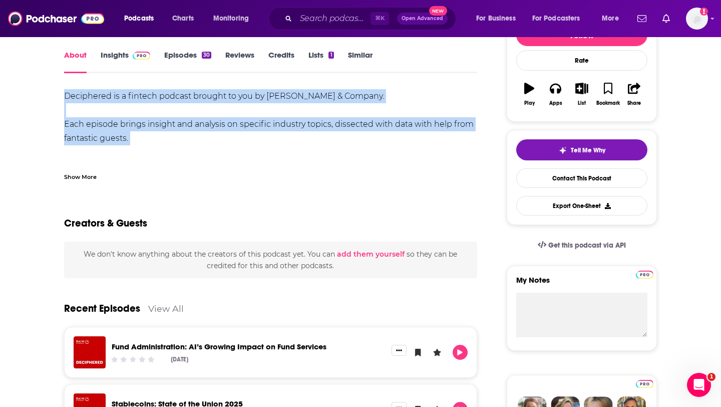
scroll to position [72, 0]
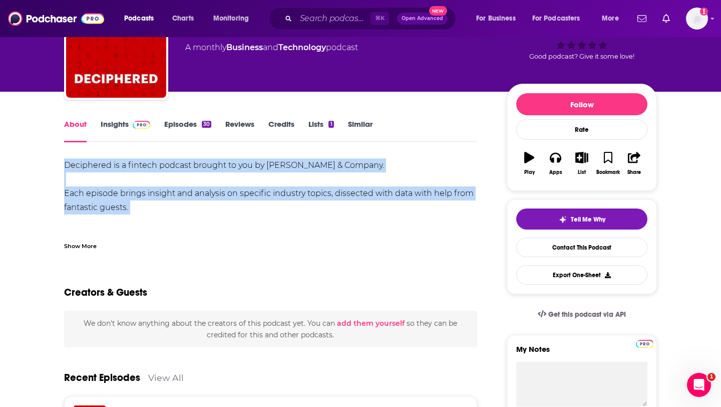
click at [116, 123] on link "Insights" at bounding box center [126, 130] width 50 height 23
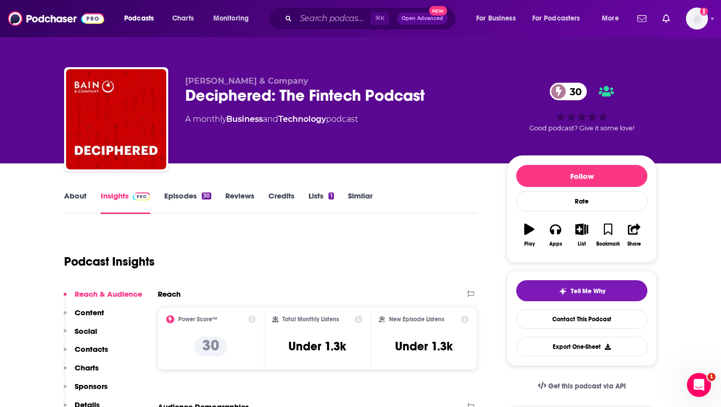
click at [95, 350] on p "Contacts" at bounding box center [92, 349] width 34 height 10
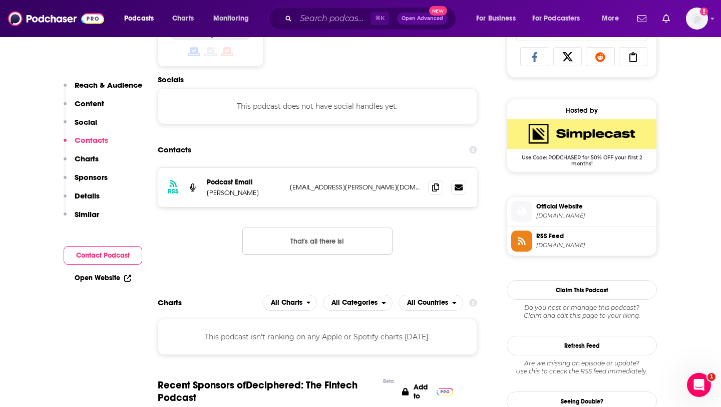
scroll to position [672, 0]
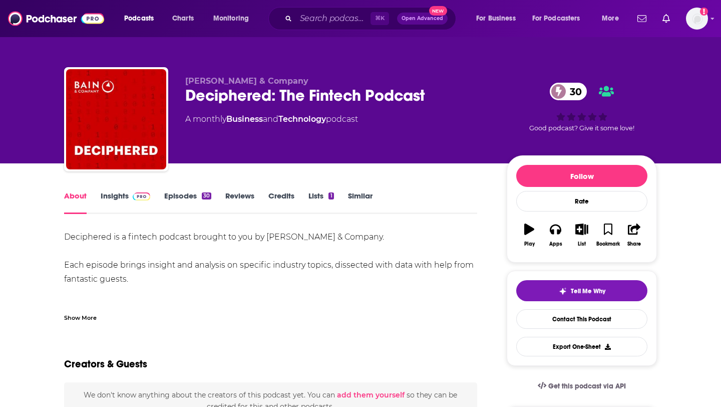
click at [300, 20] on input "Search podcasts, credits, & more..." at bounding box center [333, 19] width 75 height 16
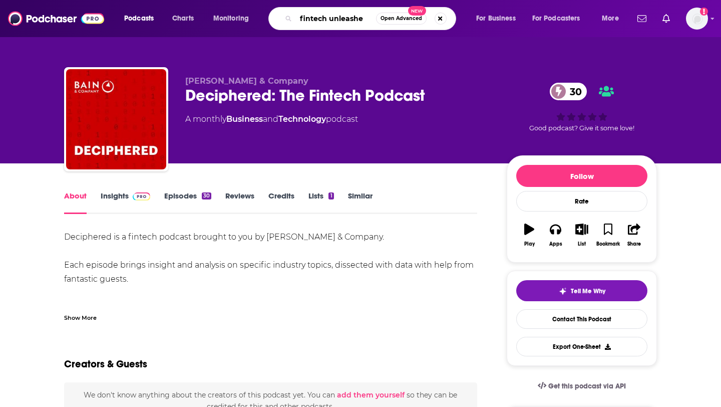
type input "fintech unleashed"
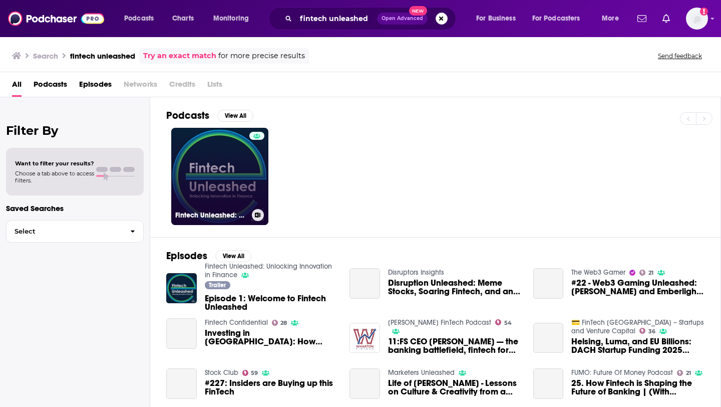
click at [209, 171] on link "Fintech Unleashed: Unlocking Innovation in Finance" at bounding box center [219, 176] width 97 height 97
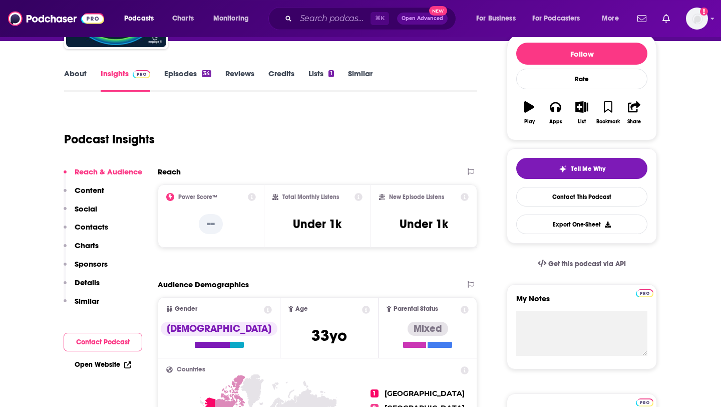
scroll to position [144, 0]
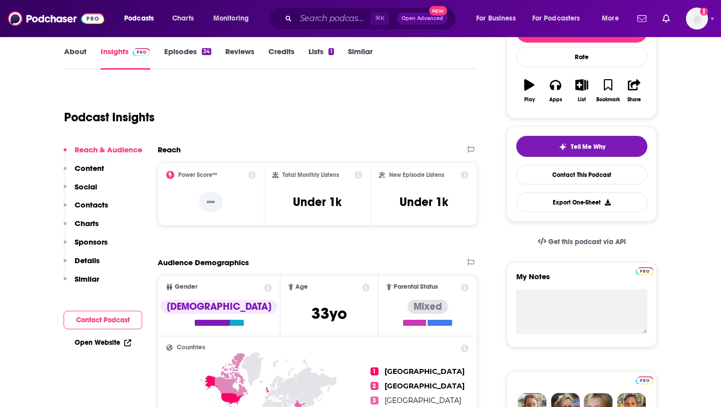
click at [77, 58] on link "About" at bounding box center [75, 58] width 23 height 23
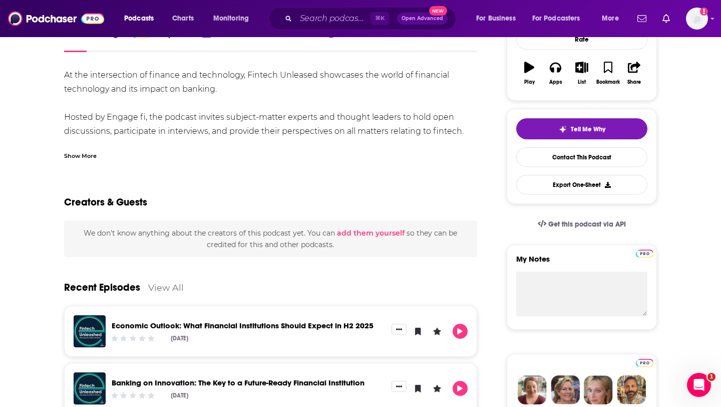
scroll to position [9, 0]
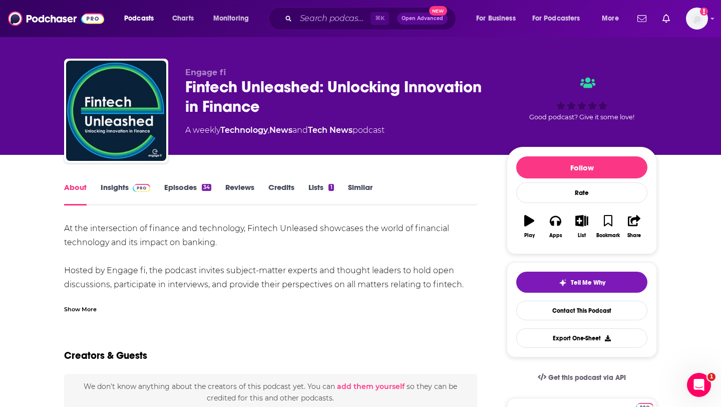
click at [193, 187] on link "Episodes 34" at bounding box center [187, 193] width 47 height 23
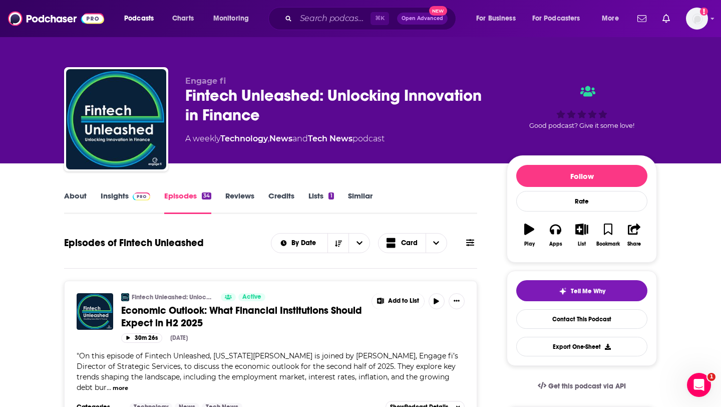
click at [115, 194] on link "Insights" at bounding box center [126, 202] width 50 height 23
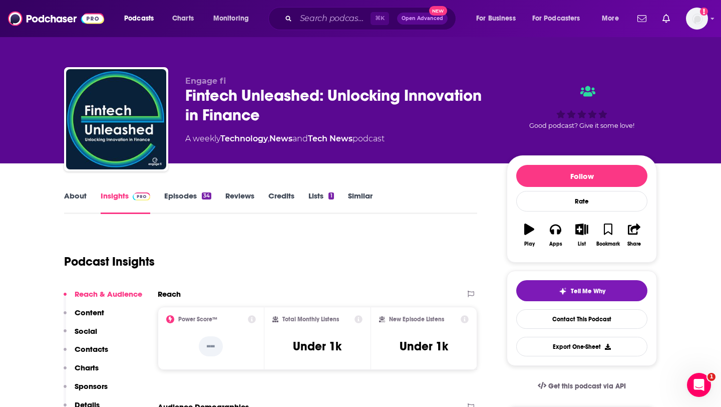
click at [82, 193] on link "About" at bounding box center [75, 202] width 23 height 23
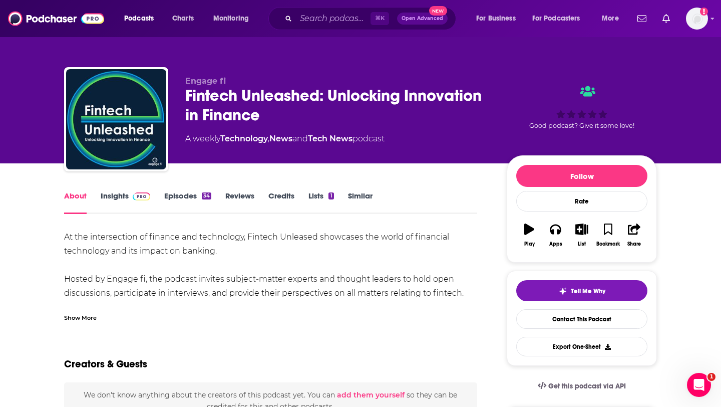
click at [71, 236] on div "At the intersection of finance and technology, Fintech Unleased showcases the w…" at bounding box center [270, 321] width 413 height 182
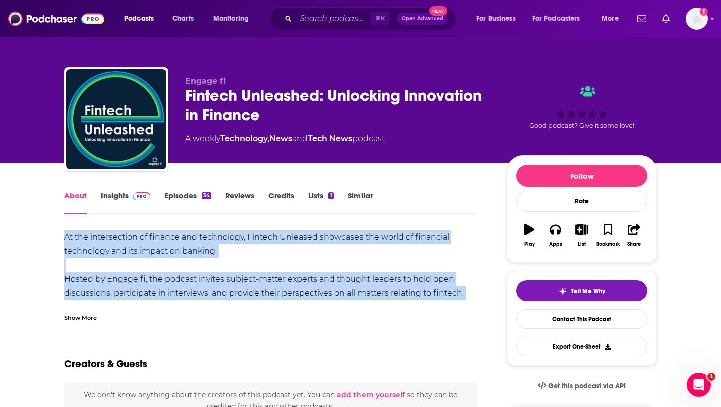
drag, startPoint x: 71, startPoint y: 236, endPoint x: 462, endPoint y: 298, distance: 396.0
click at [462, 298] on div "At the intersection of finance and technology, Fintech Unleased showcases the w…" at bounding box center [270, 321] width 413 height 182
copy div "At the intersection of finance and technology, Fintech Unleased showcases the w…"
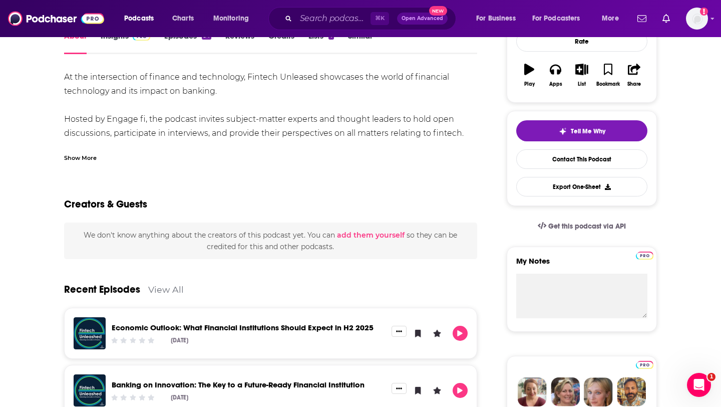
scroll to position [29, 0]
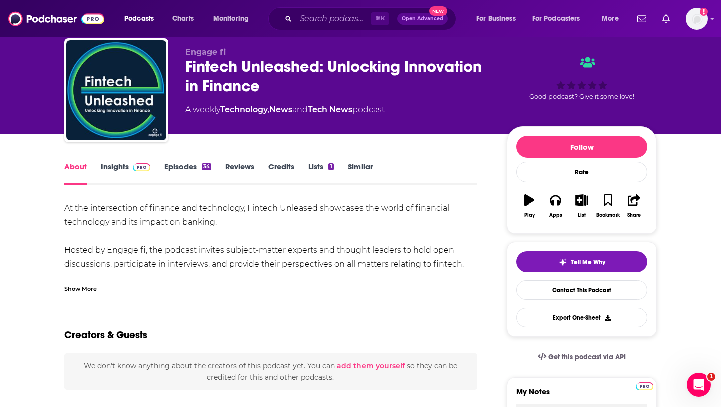
click at [171, 169] on link "Episodes 34" at bounding box center [187, 173] width 47 height 23
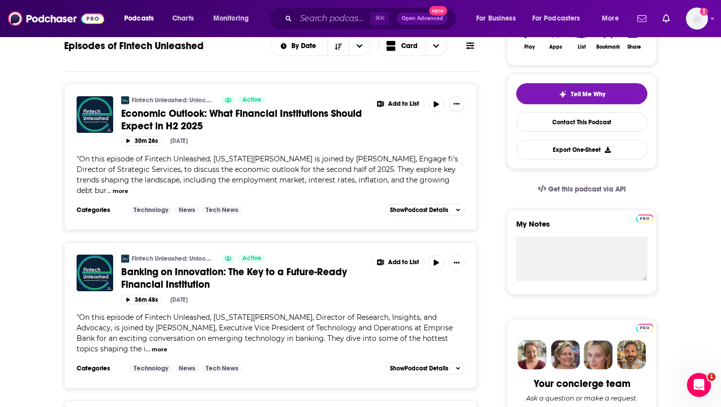
scroll to position [83, 0]
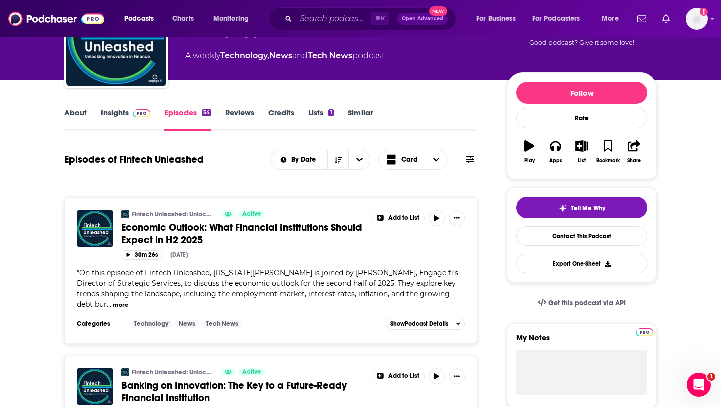
click at [81, 110] on link "About" at bounding box center [75, 119] width 23 height 23
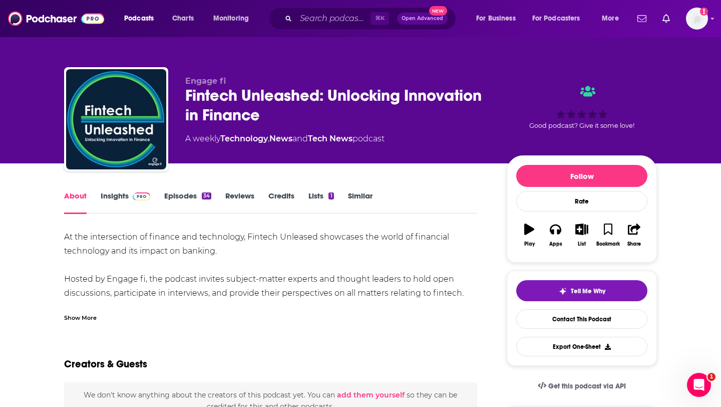
click at [115, 189] on div "About Insights Episodes 34 Reviews Credits Lists 1 Similar" at bounding box center [270, 201] width 413 height 25
click at [115, 193] on link "Insights" at bounding box center [126, 202] width 50 height 23
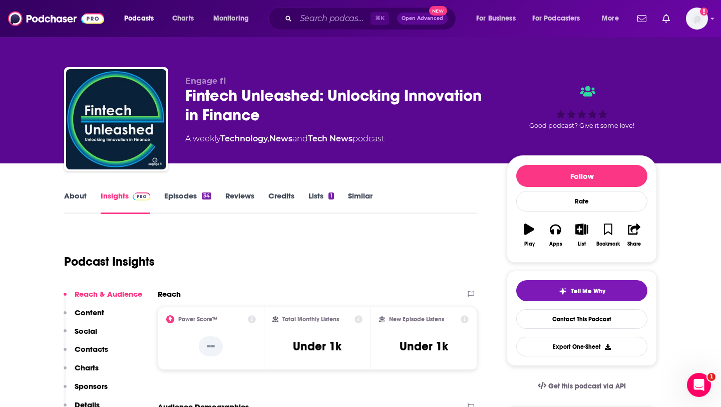
click at [94, 346] on p "Contacts" at bounding box center [92, 349] width 34 height 10
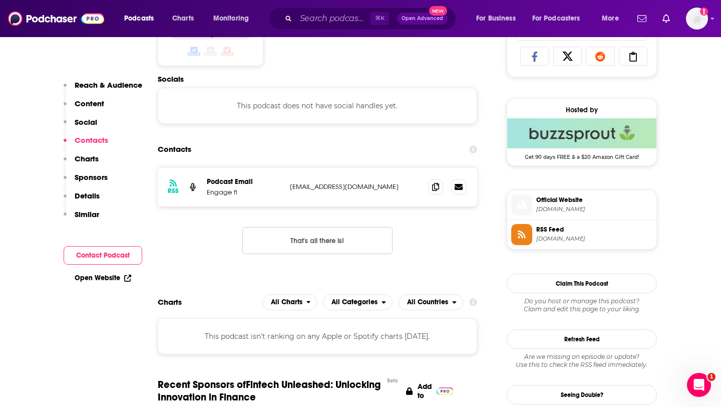
scroll to position [672, 0]
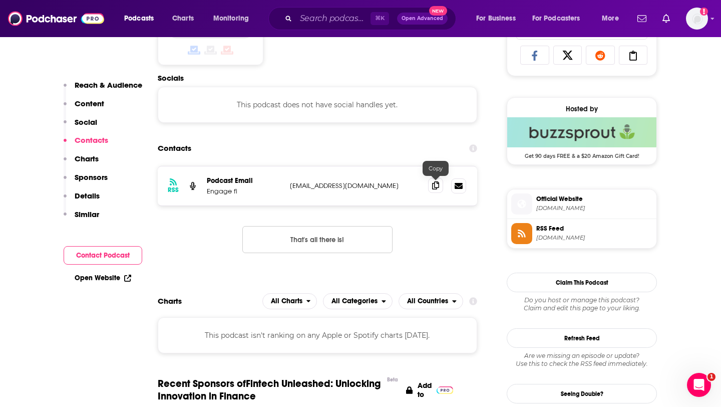
click at [435, 186] on icon at bounding box center [435, 185] width 7 height 8
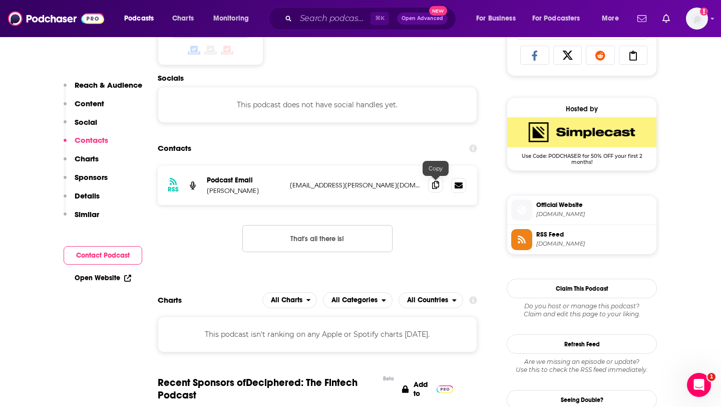
click at [437, 188] on icon at bounding box center [435, 185] width 7 height 8
click at [322, 22] on input "Search podcasts, credits, & more..." at bounding box center [333, 19] width 75 height 16
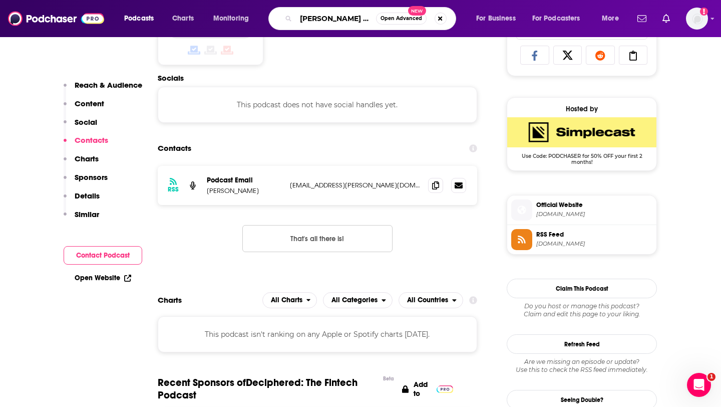
type input "[PERSON_NAME] fintech"
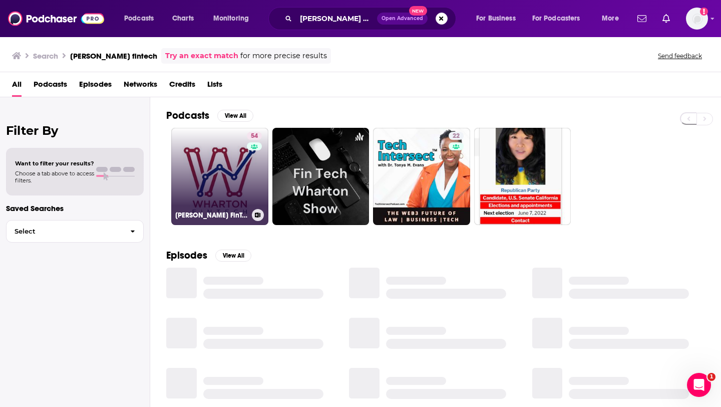
click at [221, 163] on link "54 [PERSON_NAME] FinTech Podcast" at bounding box center [219, 176] width 97 height 97
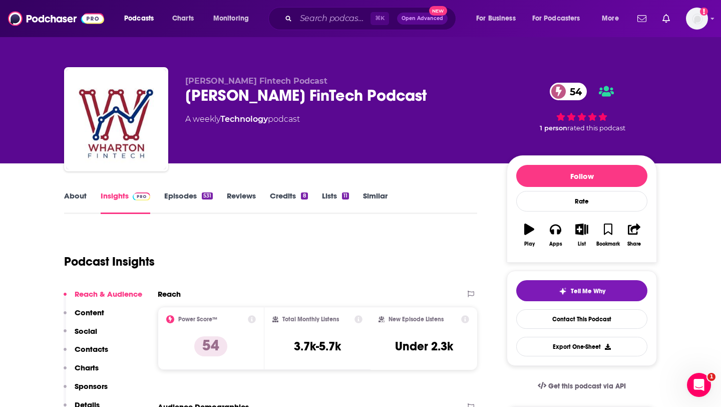
click at [177, 198] on link "Episodes 531" at bounding box center [188, 202] width 49 height 23
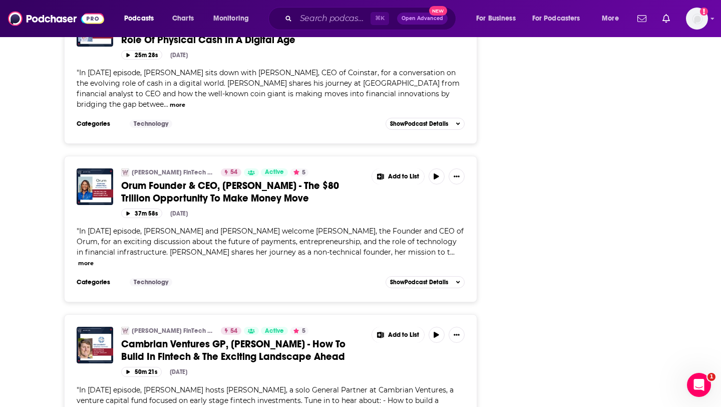
scroll to position [3092, 0]
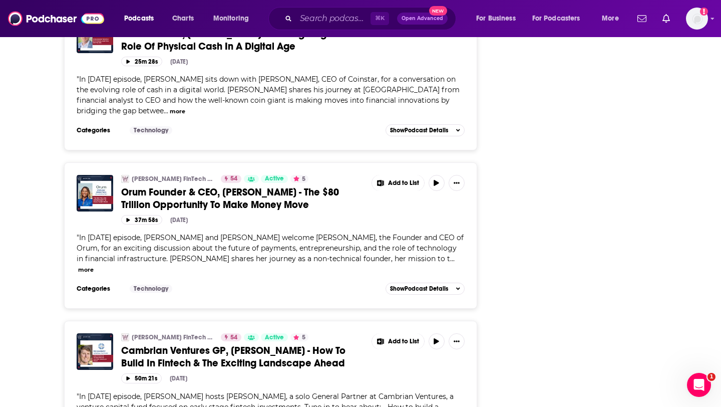
click at [155, 233] on span "In [DATE] episode, [PERSON_NAME] and [PERSON_NAME] welcome [PERSON_NAME], the F…" at bounding box center [270, 248] width 387 height 30
click at [183, 233] on span "In [DATE] episode, [PERSON_NAME] and [PERSON_NAME] welcome [PERSON_NAME], the F…" at bounding box center [270, 248] width 387 height 30
click at [166, 233] on span "In [DATE] episode, [PERSON_NAME] and [PERSON_NAME] welcome [PERSON_NAME], the F…" at bounding box center [270, 248] width 387 height 30
drag, startPoint x: 166, startPoint y: 170, endPoint x: 189, endPoint y: 170, distance: 23.0
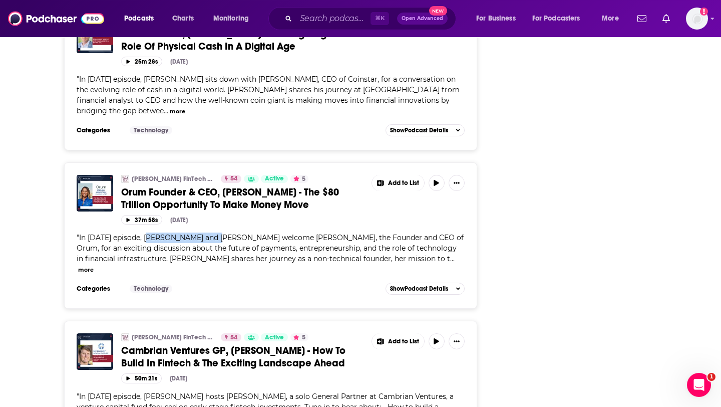
click at [189, 233] on span "In [DATE] episode, [PERSON_NAME] and [PERSON_NAME] welcome [PERSON_NAME], the F…" at bounding box center [270, 248] width 387 height 30
copy span "[PERSON_NAME]"
